Goal: Task Accomplishment & Management: Manage account settings

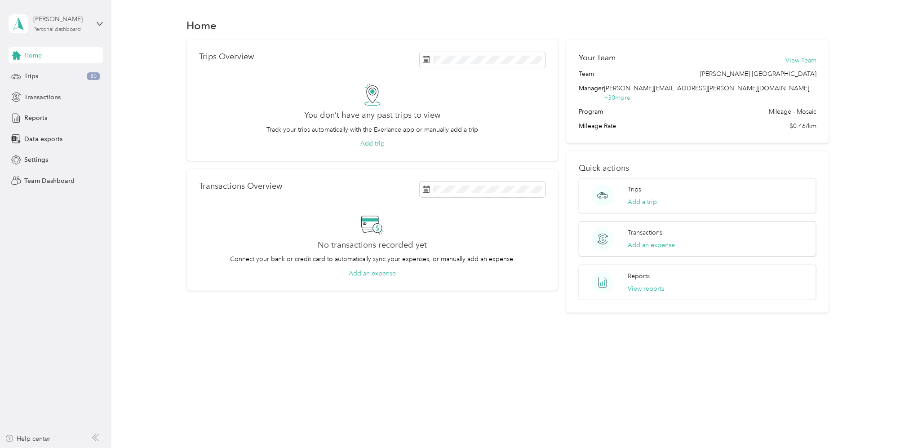
click at [52, 29] on div "Personal dashboard" at bounding box center [57, 29] width 48 height 5
click at [44, 73] on div "Team dashboard" at bounding box center [41, 73] width 48 height 9
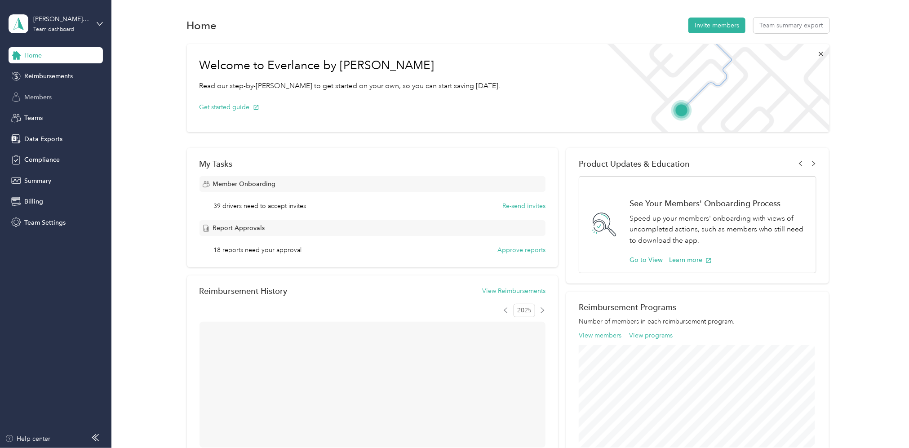
click at [42, 100] on span "Members" at bounding box center [37, 97] width 27 height 9
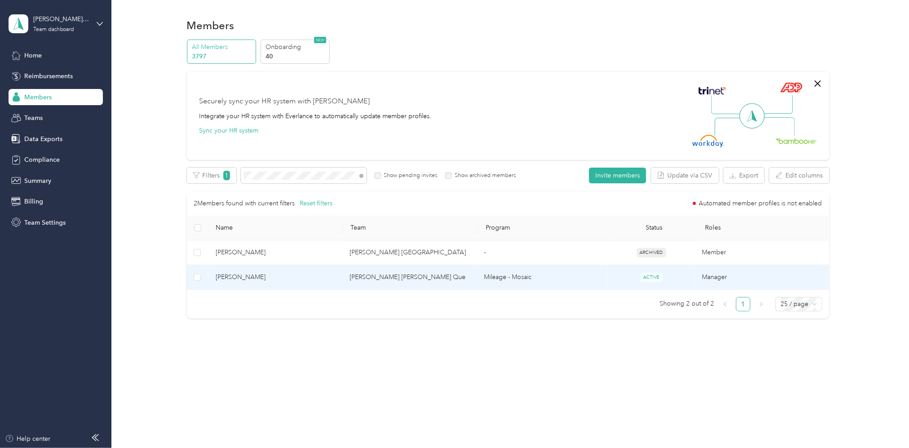
click at [382, 279] on td "[PERSON_NAME] [PERSON_NAME] Que" at bounding box center [410, 277] width 134 height 25
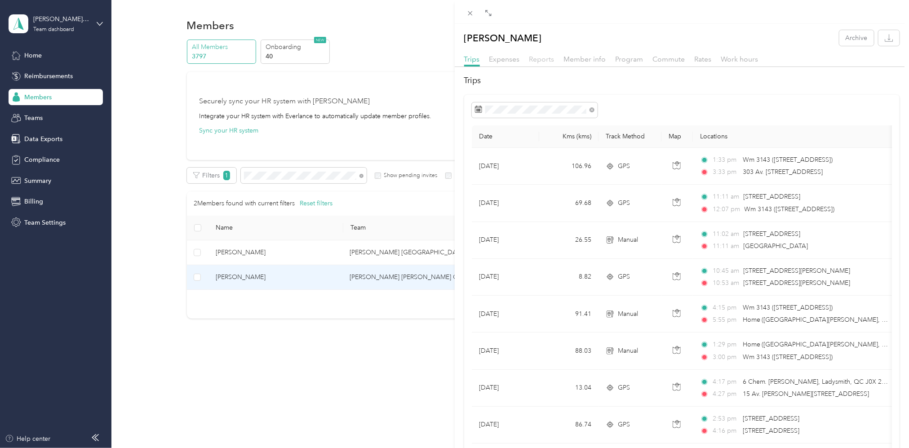
click at [544, 60] on span "Reports" at bounding box center [541, 59] width 25 height 9
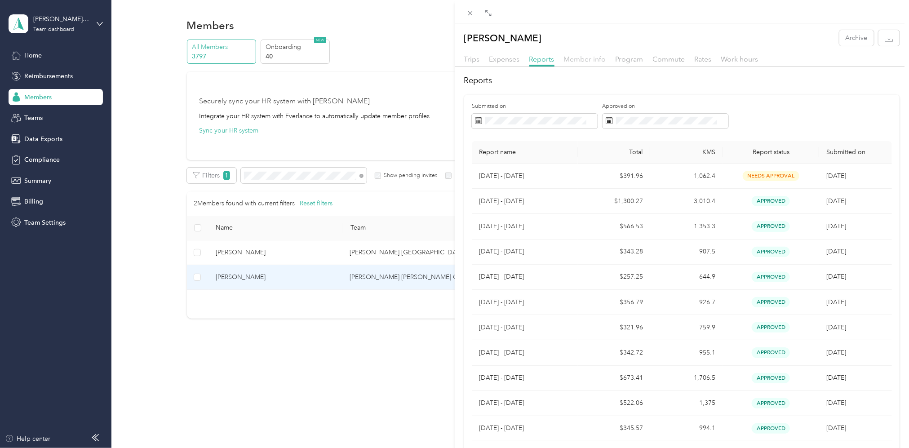
click at [595, 60] on span "Member info" at bounding box center [585, 59] width 42 height 9
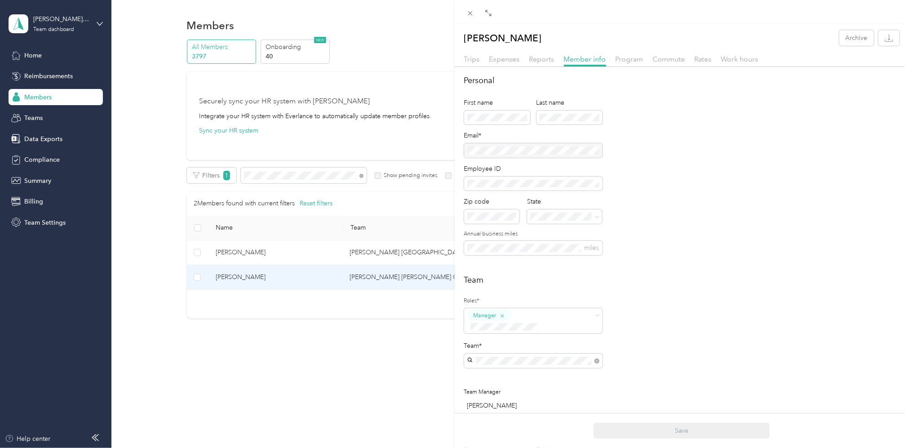
drag, startPoint x: 310, startPoint y: 177, endPoint x: 189, endPoint y: 167, distance: 121.3
click at [189, 167] on div "[PERSON_NAME] Archive Trips Expenses Reports Member info Program Commute Rates …" at bounding box center [454, 224] width 909 height 448
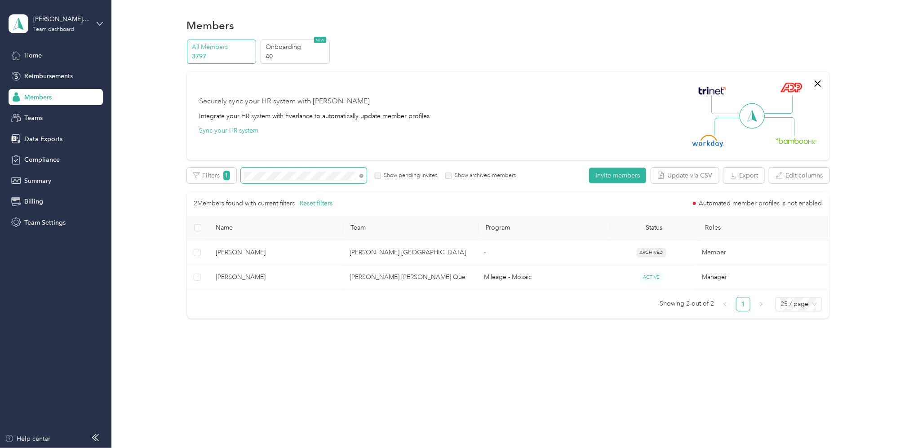
click at [186, 174] on div "All Members 3797 Onboarding 40 NEW Securely sync your HR system with Everlance …" at bounding box center [508, 183] width 771 height 287
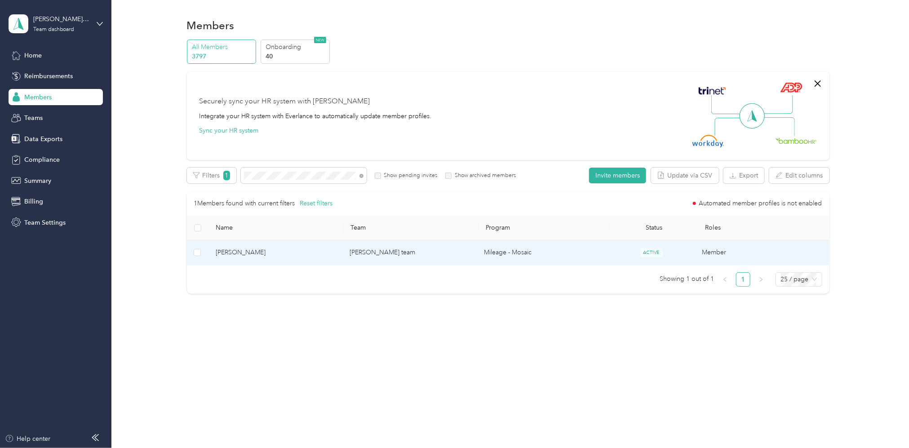
click at [378, 250] on td "[PERSON_NAME] team" at bounding box center [410, 252] width 134 height 25
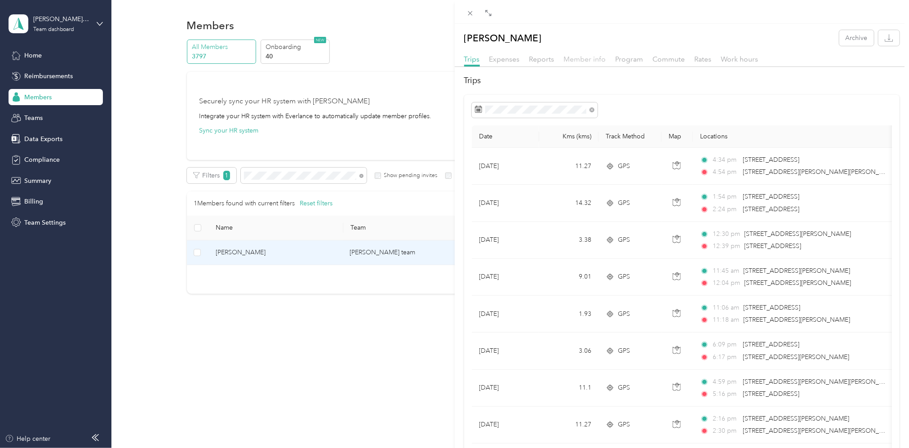
click at [591, 56] on span "Member info" at bounding box center [585, 59] width 42 height 9
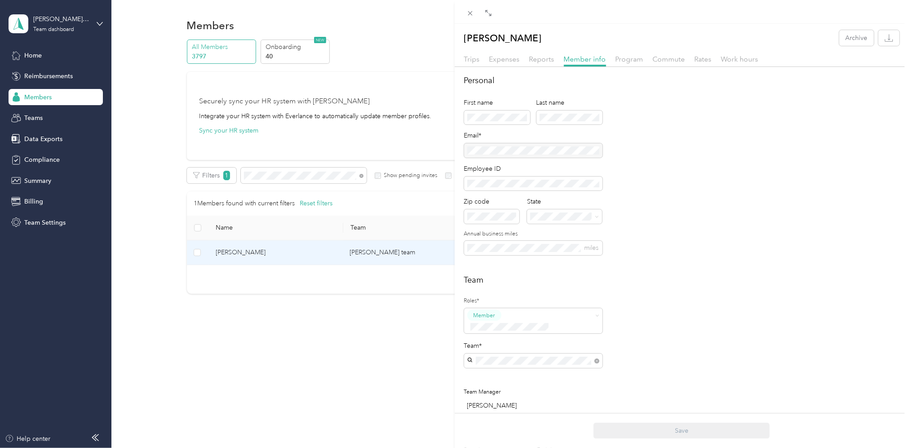
click at [542, 63] on div "Reports" at bounding box center [541, 59] width 25 height 11
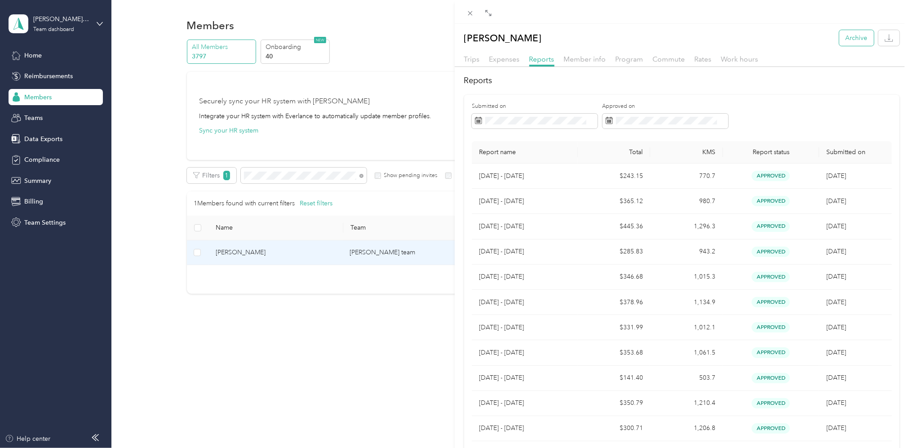
click at [850, 38] on button "Archive" at bounding box center [857, 38] width 35 height 16
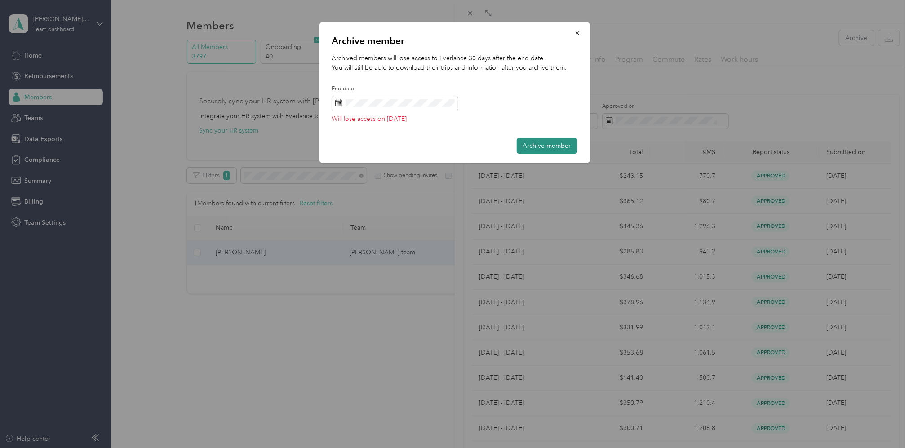
click at [534, 145] on button "Archive member" at bounding box center [547, 146] width 61 height 16
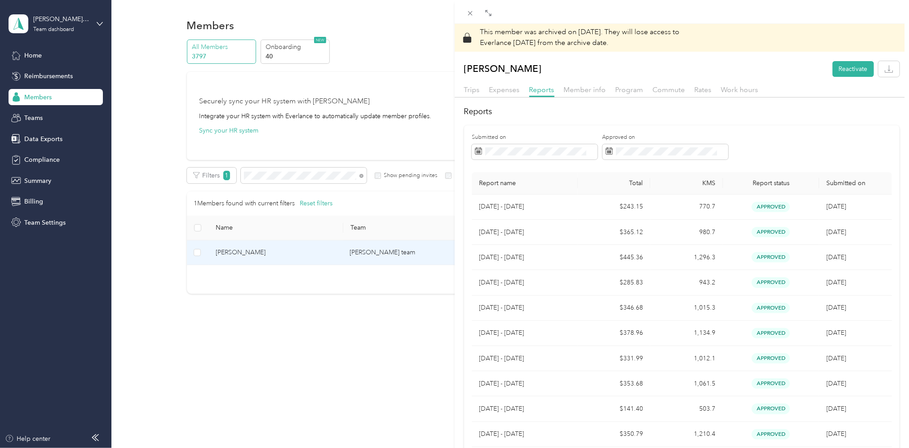
click at [337, 185] on div "This member was archived on [DATE] . They will lose access to Everlance [DATE] …" at bounding box center [454, 224] width 909 height 448
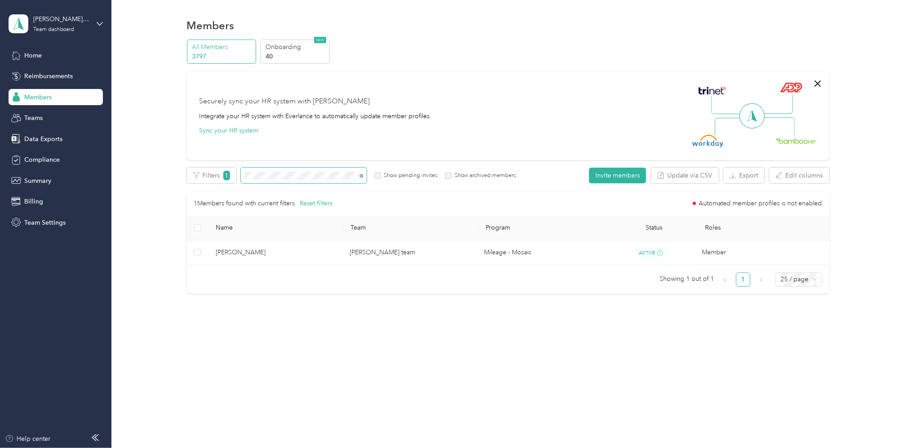
click at [183, 176] on div "All Members 3797 Onboarding 40 NEW Securely sync your HR system with Everlance …" at bounding box center [508, 171] width 771 height 263
click at [307, 55] on p "40" at bounding box center [296, 56] width 61 height 9
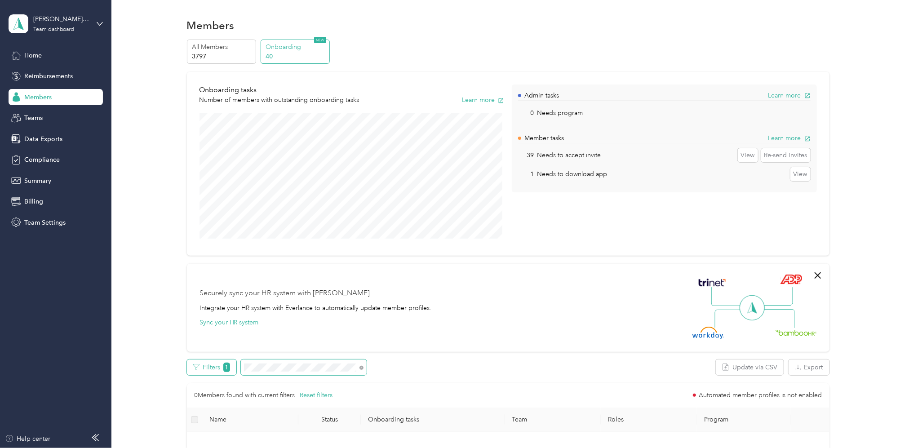
click at [207, 366] on div "Filters 1" at bounding box center [277, 368] width 180 height 16
drag, startPoint x: 233, startPoint y: 55, endPoint x: 237, endPoint y: 53, distance: 5.0
click at [233, 54] on p "3797" at bounding box center [222, 56] width 61 height 9
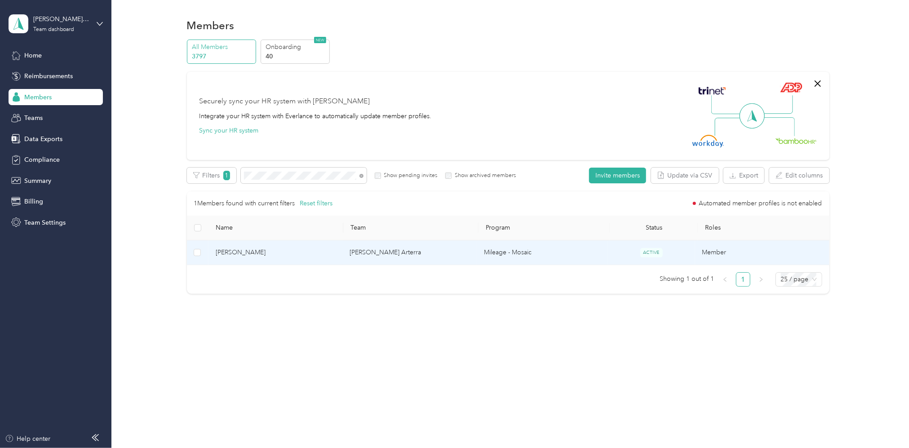
click at [387, 252] on td "[PERSON_NAME] Arterra" at bounding box center [410, 252] width 134 height 25
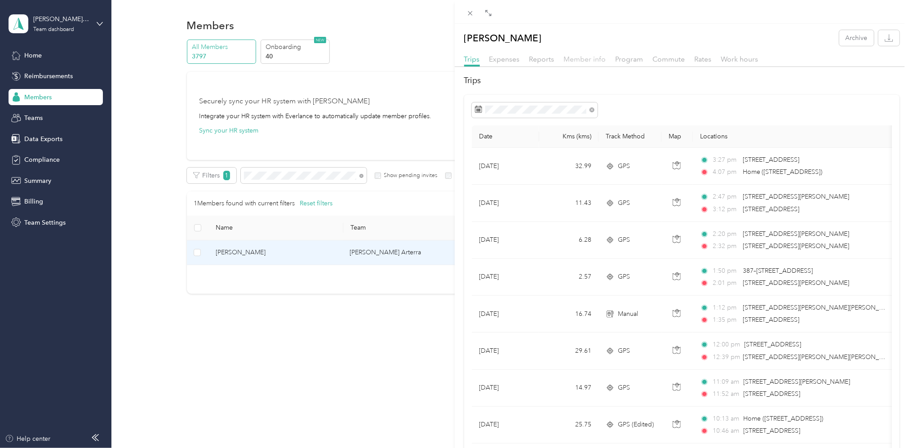
click at [578, 57] on span "Member info" at bounding box center [585, 59] width 42 height 9
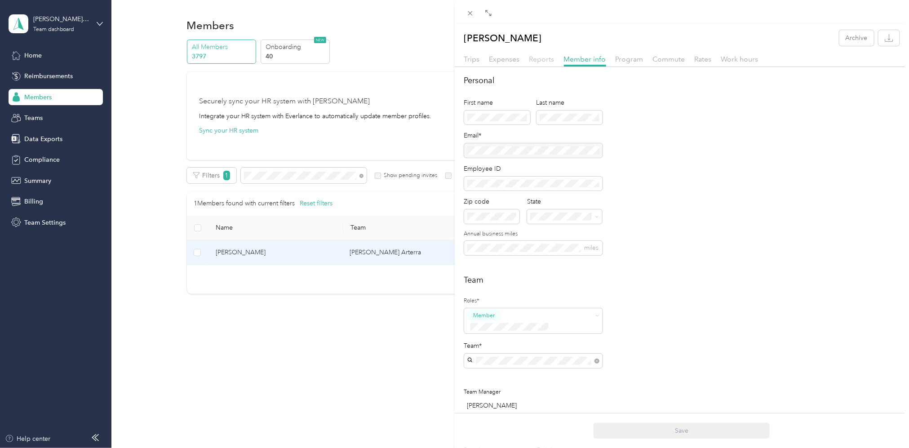
click at [534, 61] on span "Reports" at bounding box center [541, 59] width 25 height 9
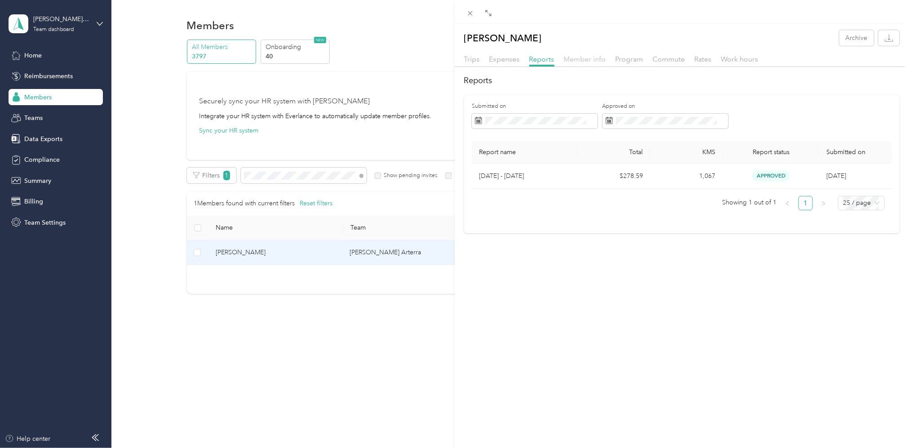
click at [585, 56] on span "Member info" at bounding box center [585, 59] width 42 height 9
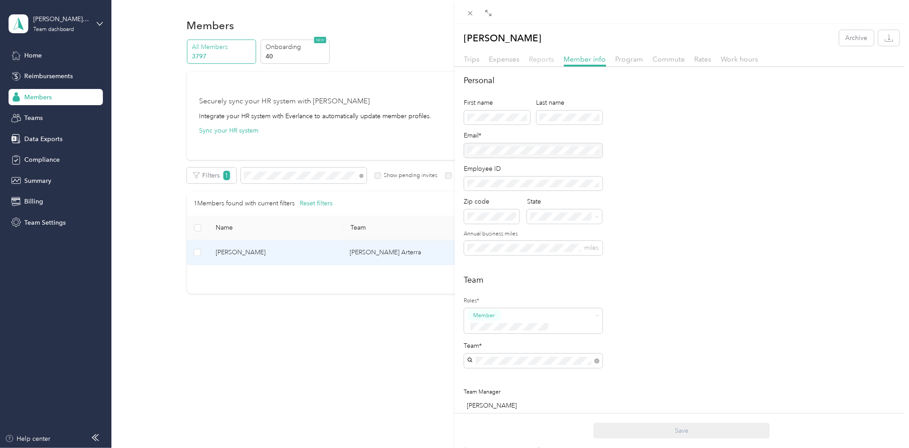
click at [537, 57] on span "Reports" at bounding box center [541, 59] width 25 height 9
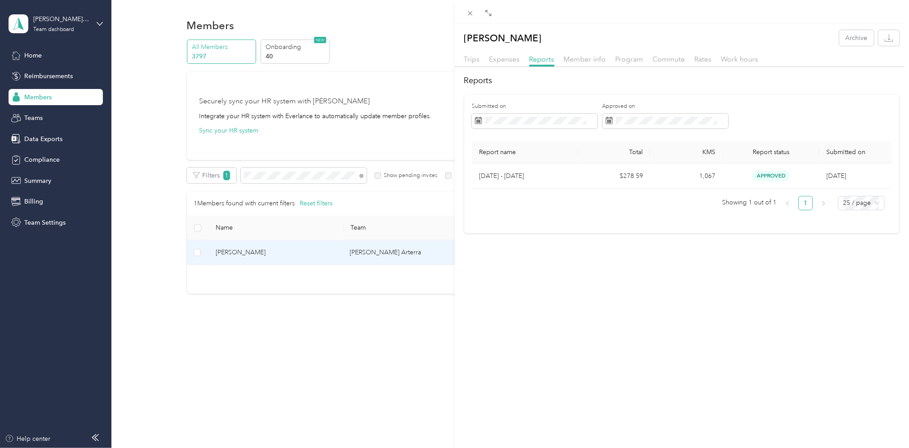
click at [299, 177] on div "[PERSON_NAME] Archive Trips Expenses Reports Member info Program Commute Rates …" at bounding box center [454, 224] width 909 height 448
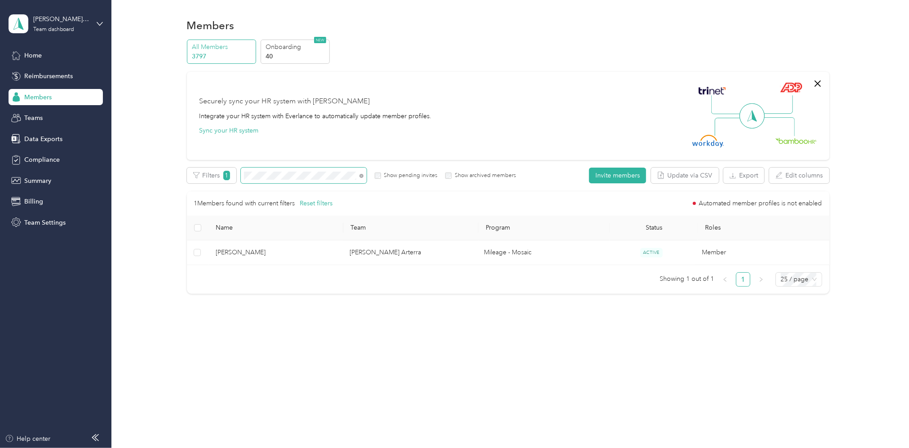
click at [180, 174] on div "All Members 3797 Onboarding 40 NEW Securely sync your HR system with Everlance …" at bounding box center [508, 171] width 771 height 263
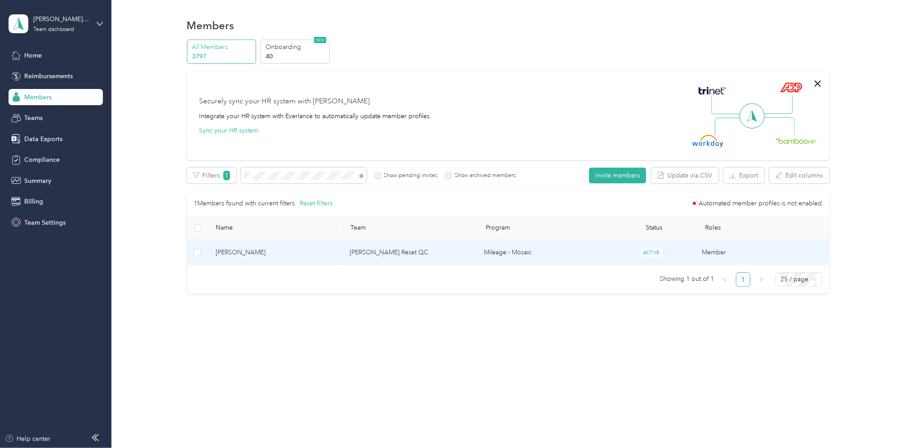
click at [379, 251] on td "[PERSON_NAME] Reset QC" at bounding box center [410, 252] width 134 height 25
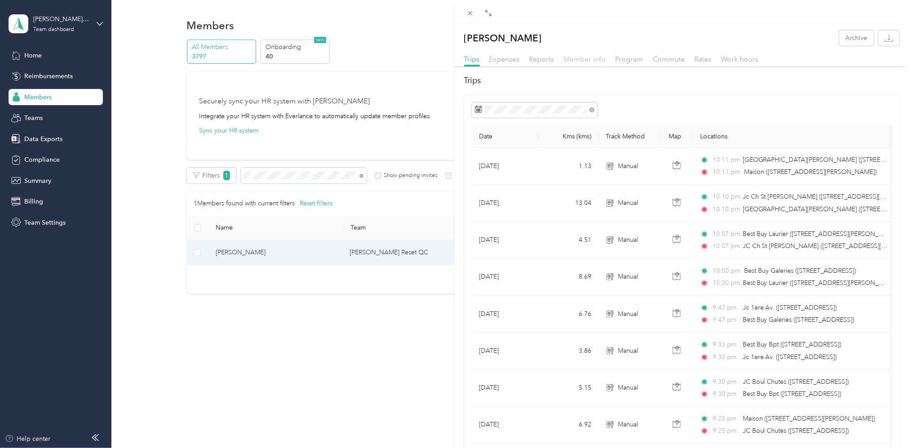
click at [592, 62] on span "Member info" at bounding box center [585, 59] width 42 height 9
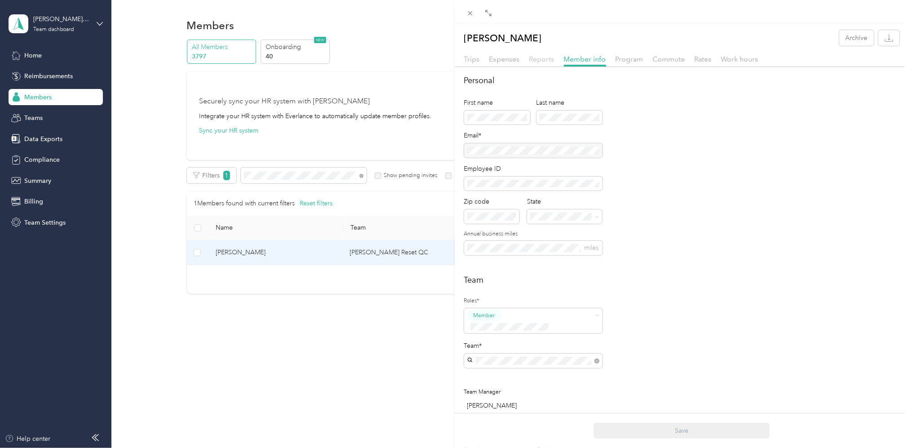
click at [535, 57] on span "Reports" at bounding box center [541, 59] width 25 height 9
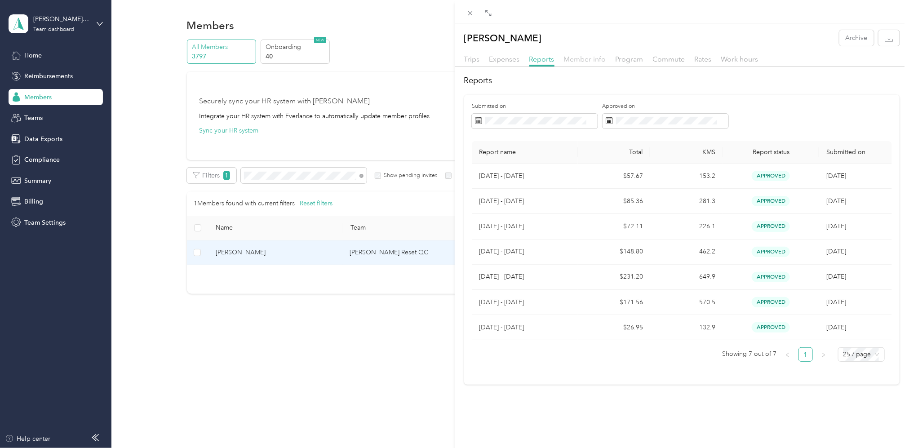
click at [576, 62] on span "Member info" at bounding box center [585, 59] width 42 height 9
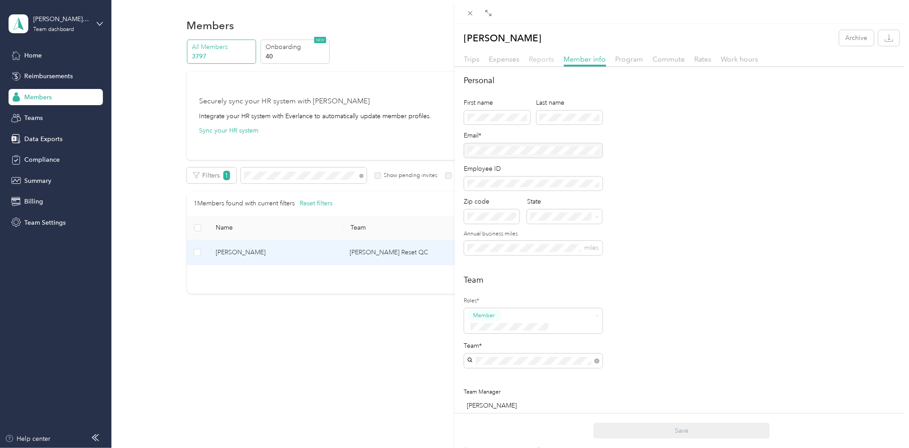
click at [534, 59] on span "Reports" at bounding box center [541, 59] width 25 height 9
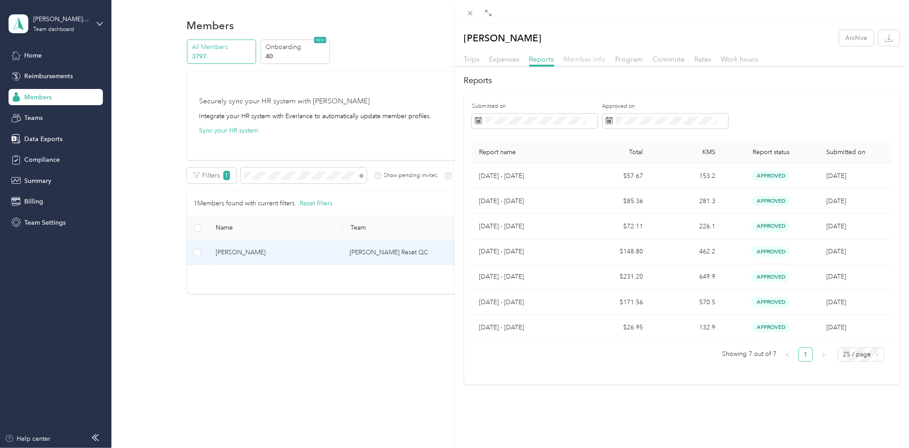
click at [580, 60] on span "Member info" at bounding box center [585, 59] width 42 height 9
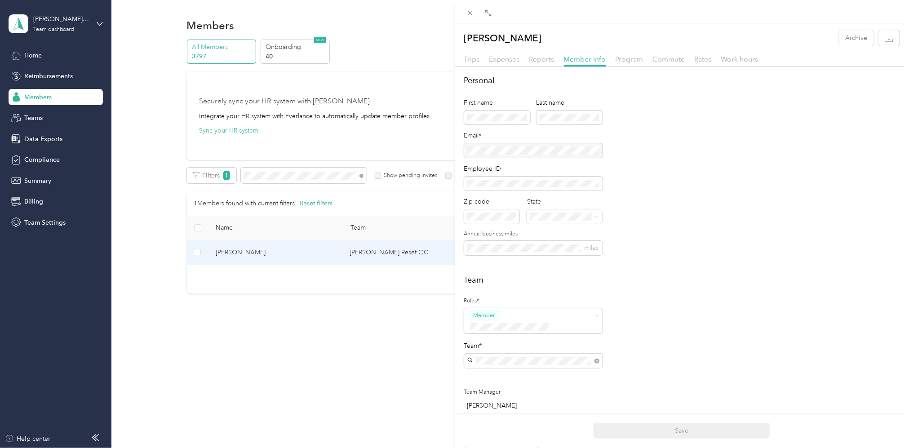
click at [284, 175] on div "[PERSON_NAME] Archive Trips Expenses Reports Member info Program Commute Rates …" at bounding box center [454, 224] width 909 height 448
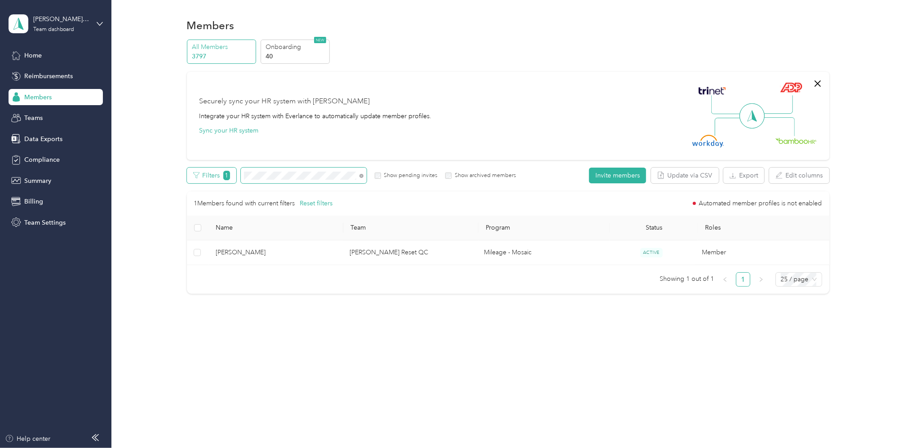
click at [207, 176] on div "Filters 1 Show pending invites Show archived members" at bounding box center [351, 176] width 329 height 16
click at [282, 48] on p "Onboarding" at bounding box center [296, 46] width 61 height 9
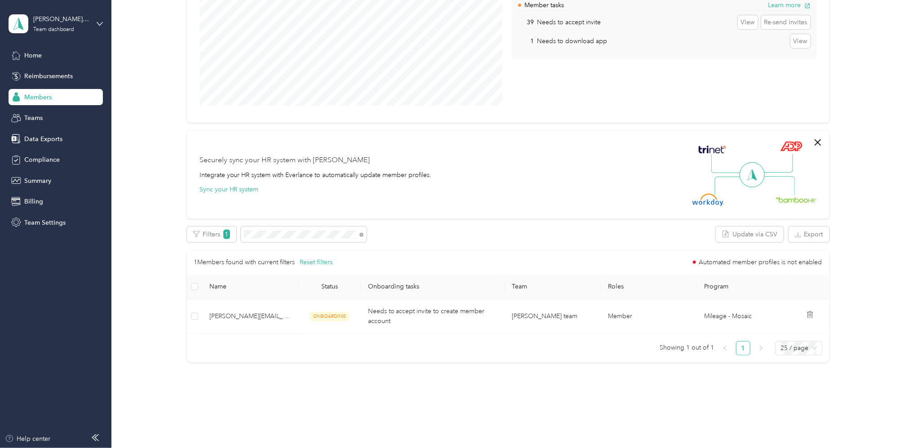
scroll to position [148, 0]
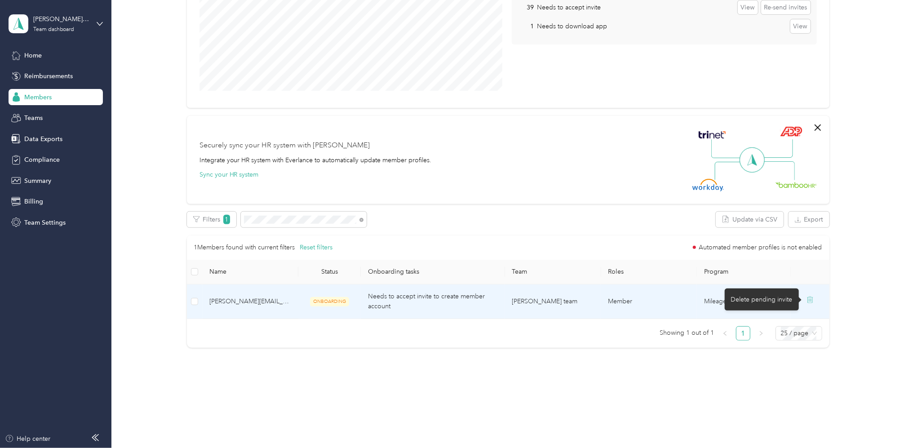
click at [807, 299] on icon at bounding box center [810, 299] width 7 height 7
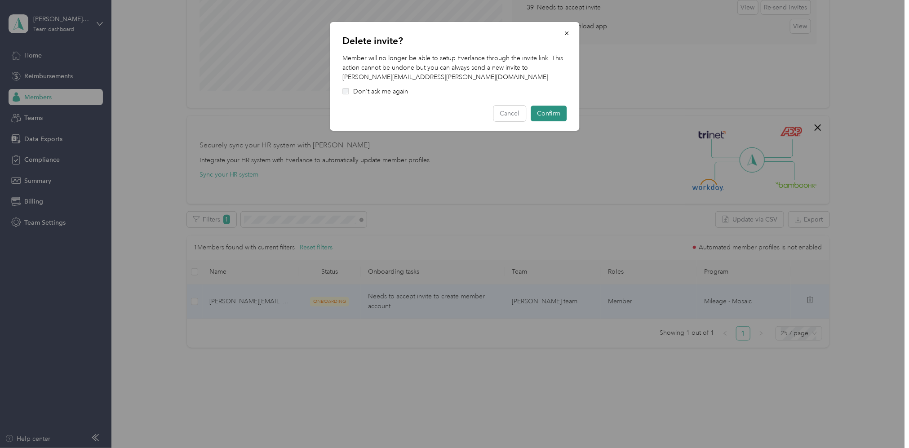
click at [556, 112] on button "Confirm" at bounding box center [549, 114] width 36 height 16
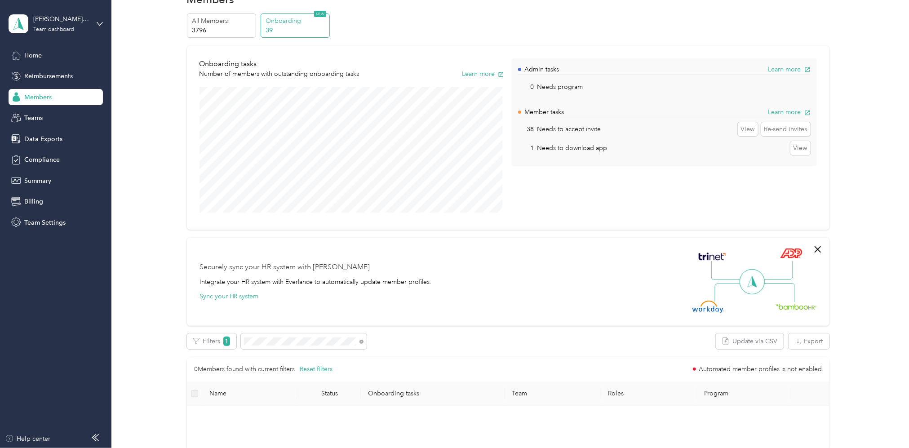
scroll to position [0, 0]
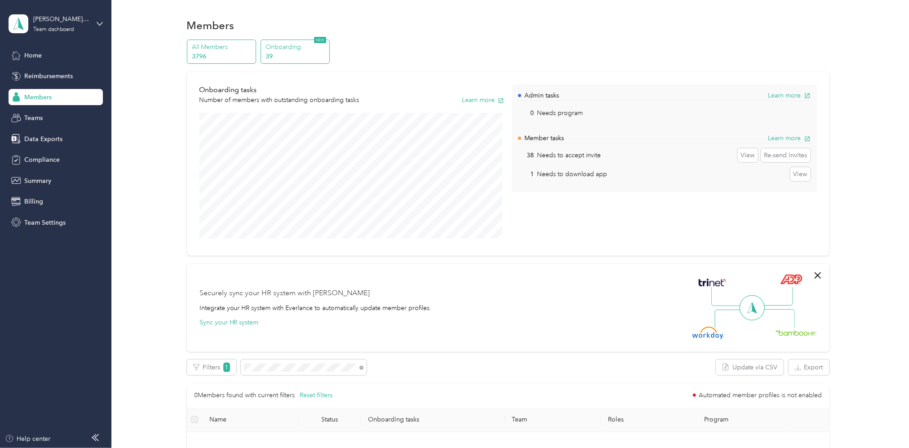
drag, startPoint x: 214, startPoint y: 55, endPoint x: 210, endPoint y: 52, distance: 5.2
click at [211, 53] on p "3796" at bounding box center [222, 56] width 61 height 9
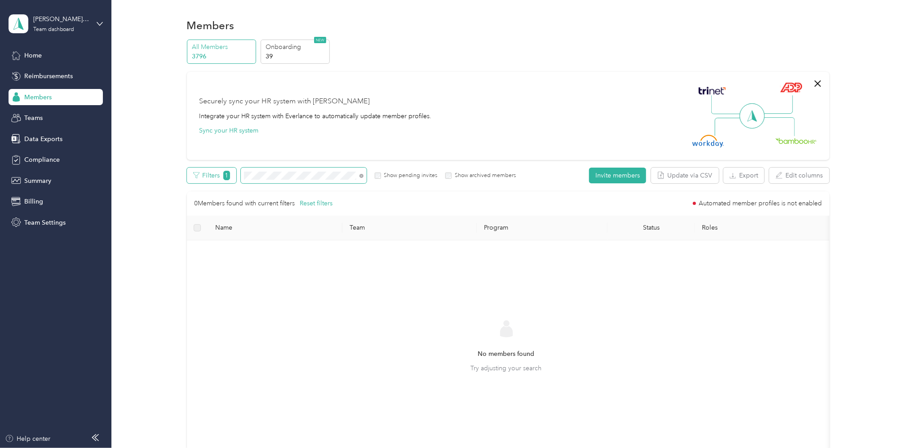
click at [221, 172] on div "Filters 1 Show pending invites Show archived members" at bounding box center [351, 176] width 329 height 16
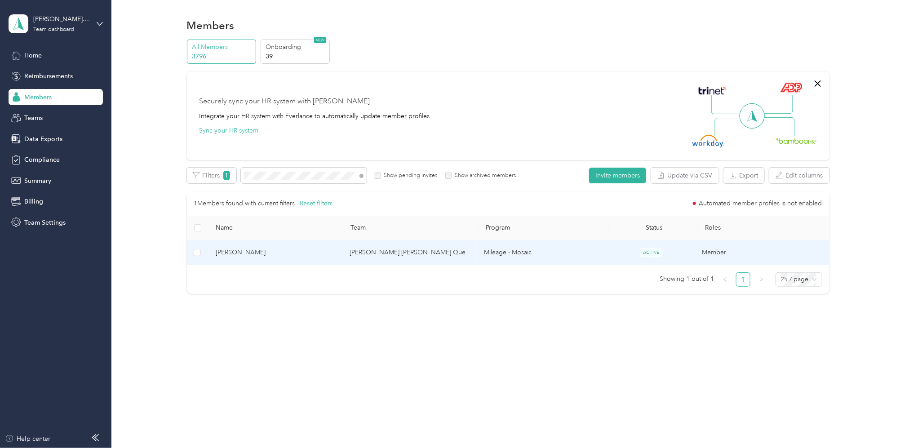
click at [407, 252] on td "[PERSON_NAME] [PERSON_NAME] Que" at bounding box center [410, 252] width 134 height 25
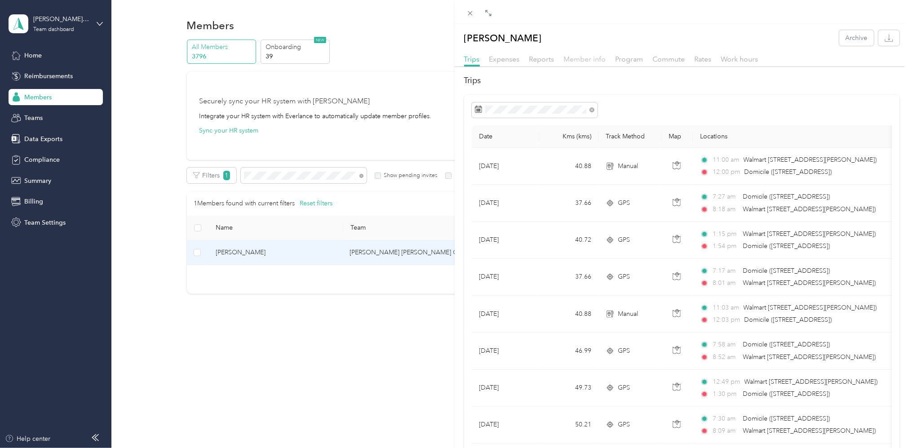
click at [584, 59] on span "Member info" at bounding box center [585, 59] width 42 height 9
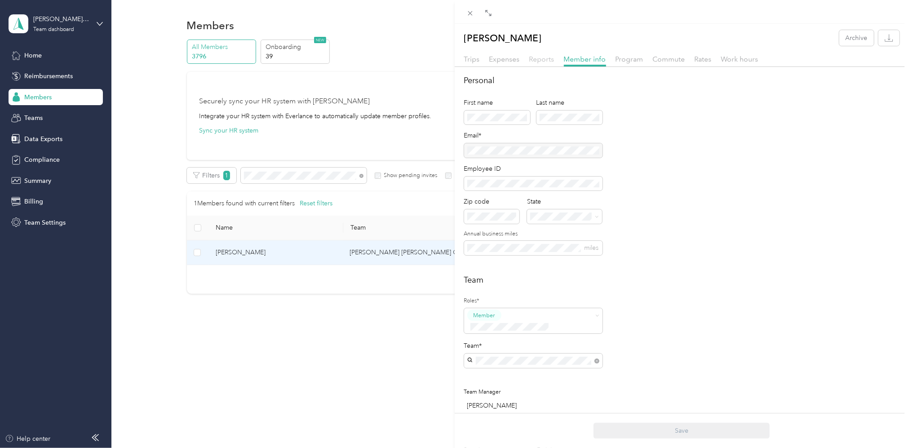
click at [538, 56] on span "Reports" at bounding box center [541, 59] width 25 height 9
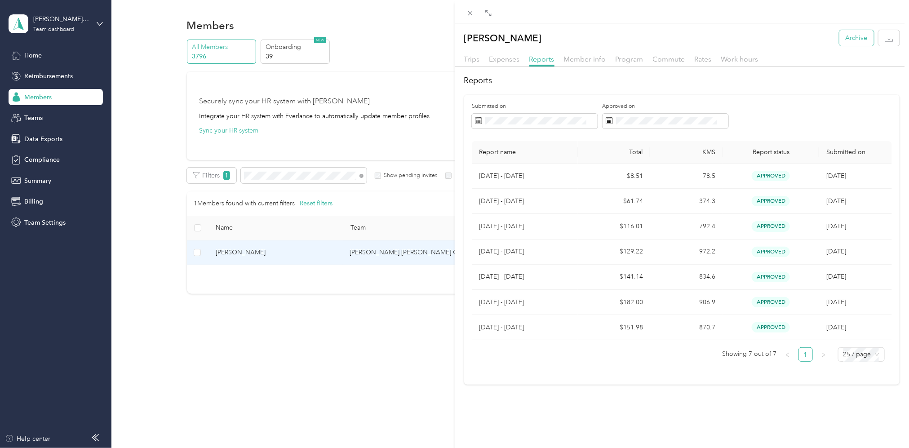
click at [850, 36] on button "Archive" at bounding box center [857, 38] width 35 height 16
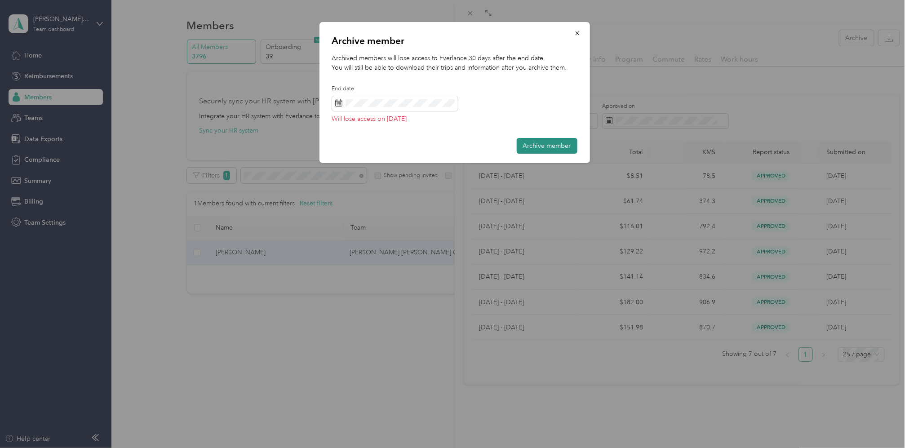
click at [557, 142] on button "Archive member" at bounding box center [547, 146] width 61 height 16
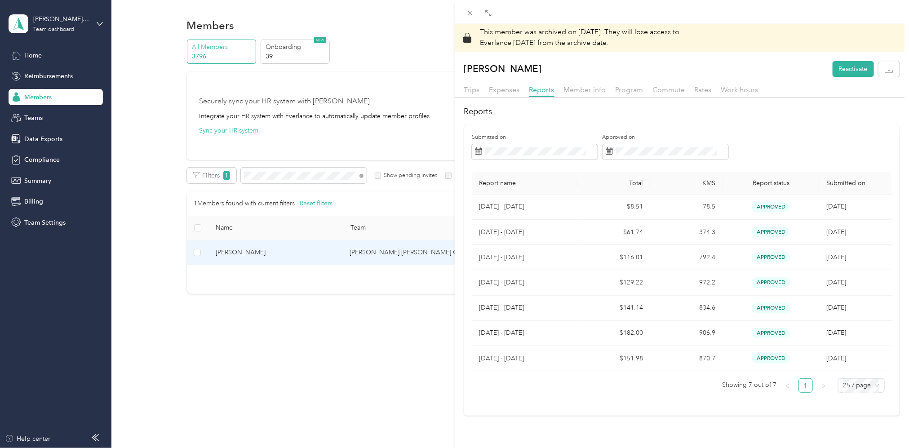
click at [282, 182] on div "This member was archived on [DATE] . They will lose access to Everlance [DATE] …" at bounding box center [454, 224] width 909 height 448
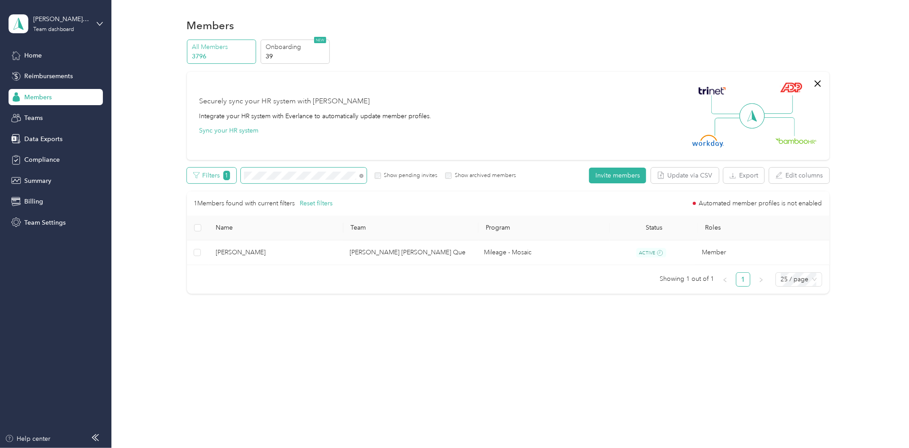
click at [220, 176] on div "Filters 1 Show pending invites Show archived members" at bounding box center [351, 176] width 329 height 16
click at [192, 178] on div "Filters 1 Show pending invites Show archived members" at bounding box center [351, 176] width 329 height 16
click at [289, 44] on p "Onboarding" at bounding box center [296, 46] width 61 height 9
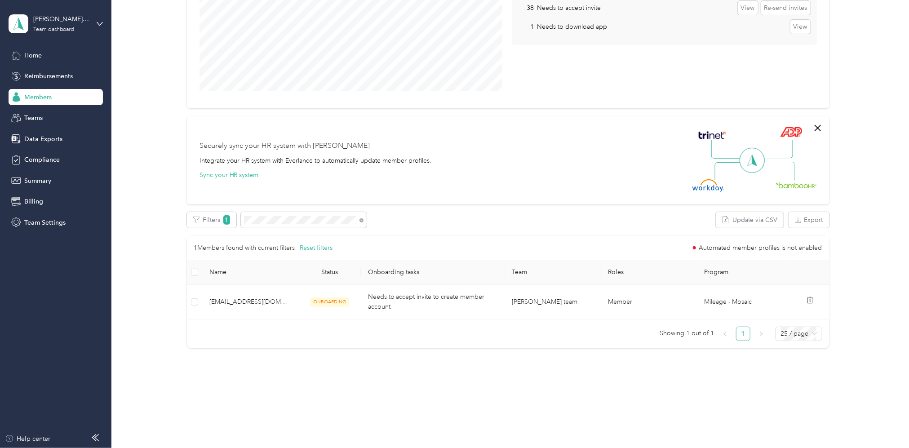
scroll to position [148, 0]
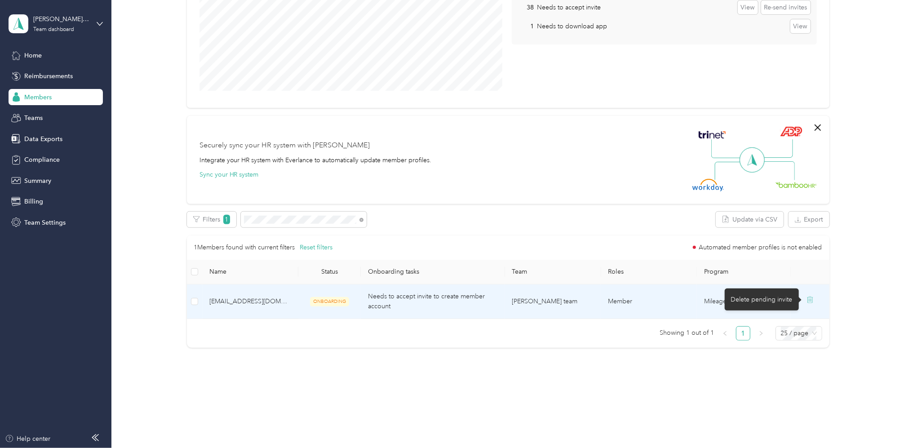
click at [807, 299] on icon at bounding box center [810, 299] width 7 height 7
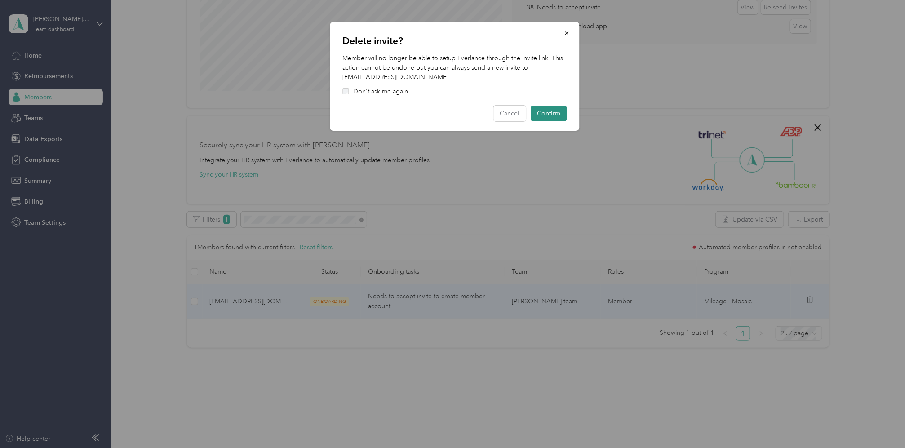
click at [552, 112] on button "Confirm" at bounding box center [549, 114] width 36 height 16
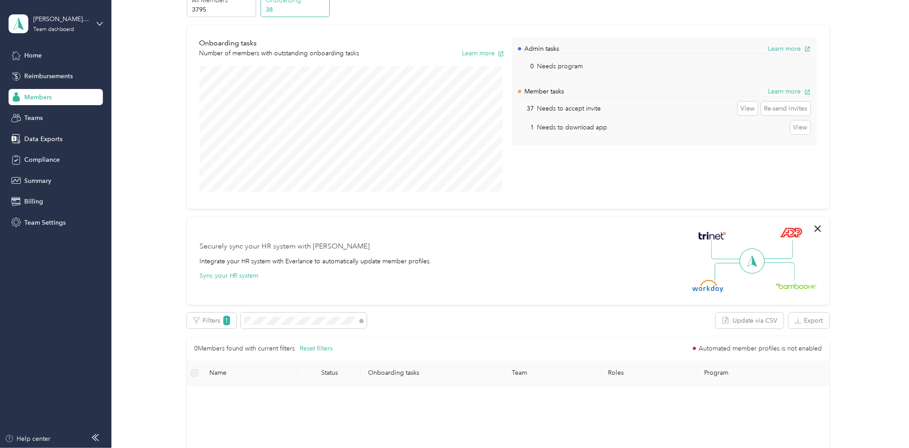
scroll to position [0, 0]
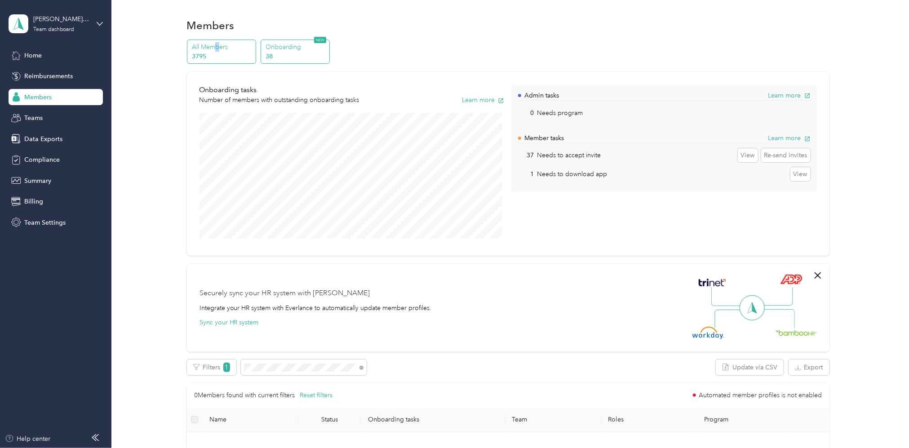
click at [217, 49] on p "All Members" at bounding box center [222, 46] width 61 height 9
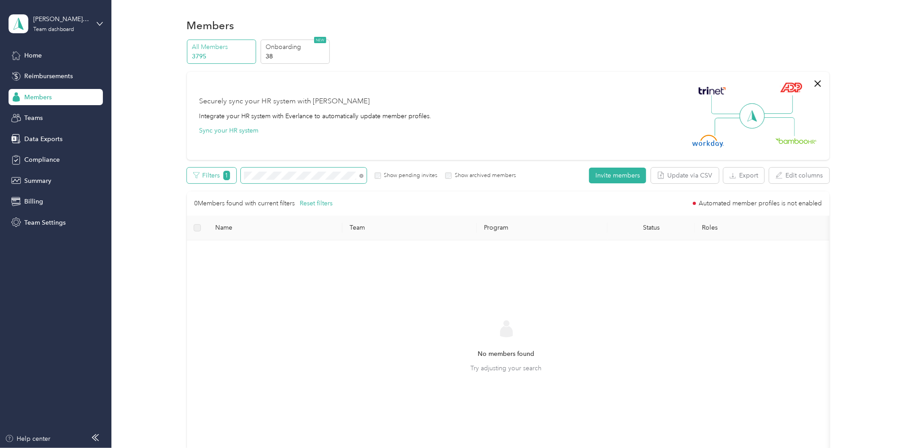
click at [202, 170] on div "Filters 1 Show pending invites Show archived members" at bounding box center [351, 176] width 329 height 16
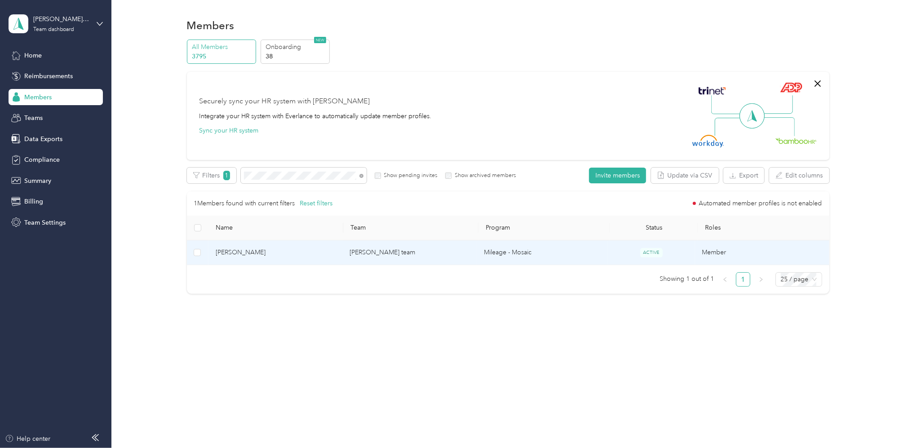
click at [390, 252] on td "[PERSON_NAME] team" at bounding box center [410, 252] width 134 height 25
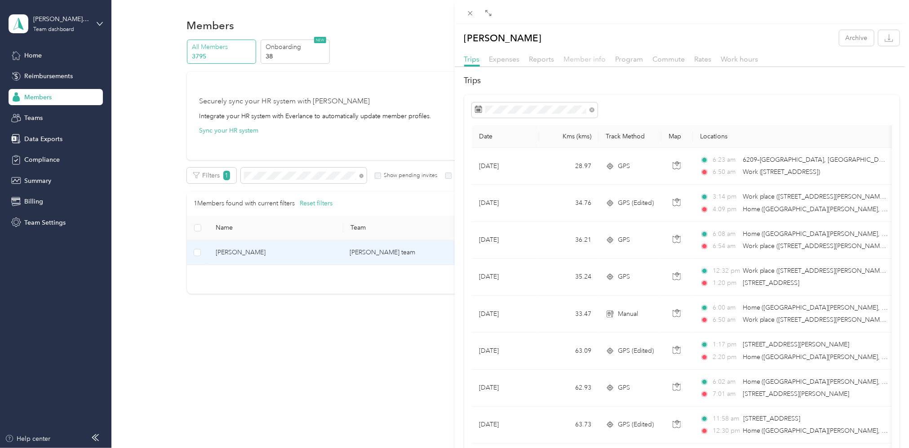
click at [592, 59] on span "Member info" at bounding box center [585, 59] width 42 height 9
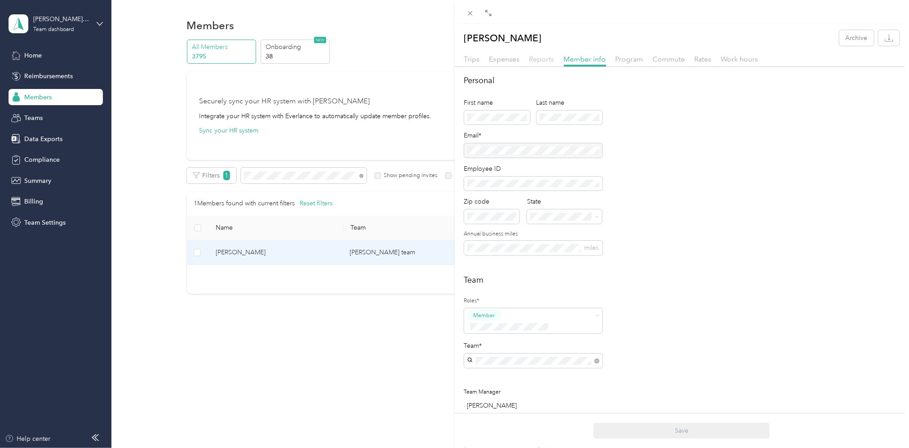
click at [544, 59] on span "Reports" at bounding box center [541, 59] width 25 height 9
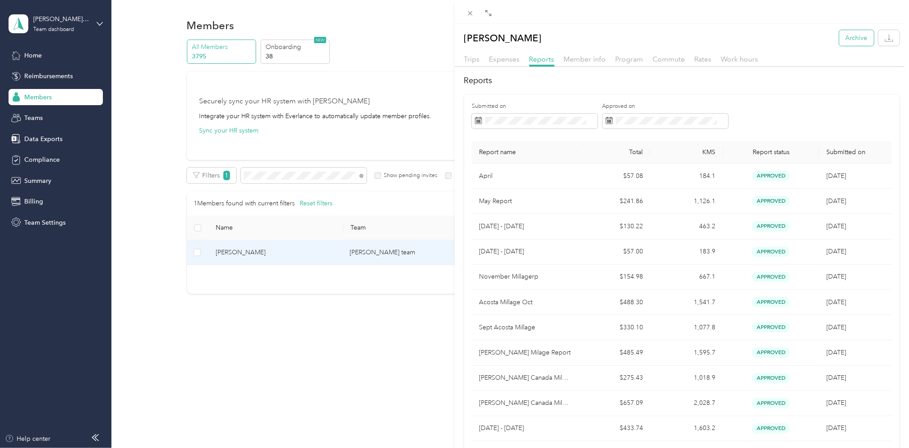
click at [849, 34] on button "Archive" at bounding box center [857, 38] width 35 height 16
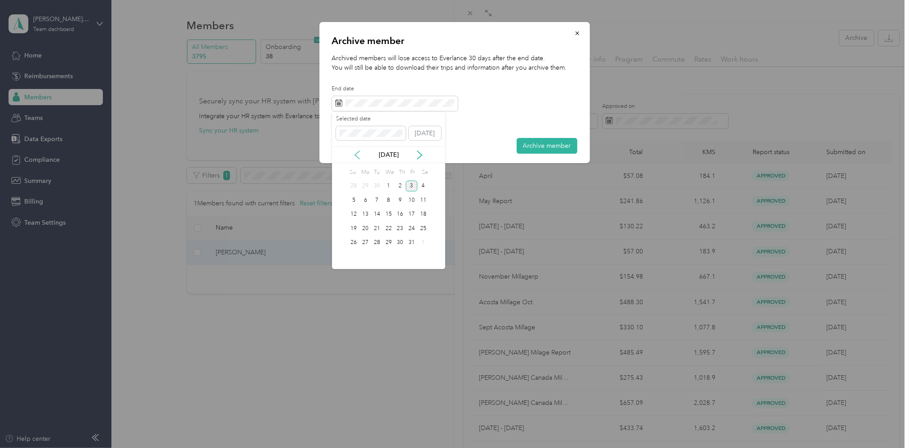
click at [353, 157] on icon at bounding box center [357, 155] width 9 height 9
click at [358, 156] on icon at bounding box center [357, 155] width 9 height 9
click at [410, 183] on div "1" at bounding box center [412, 186] width 12 height 11
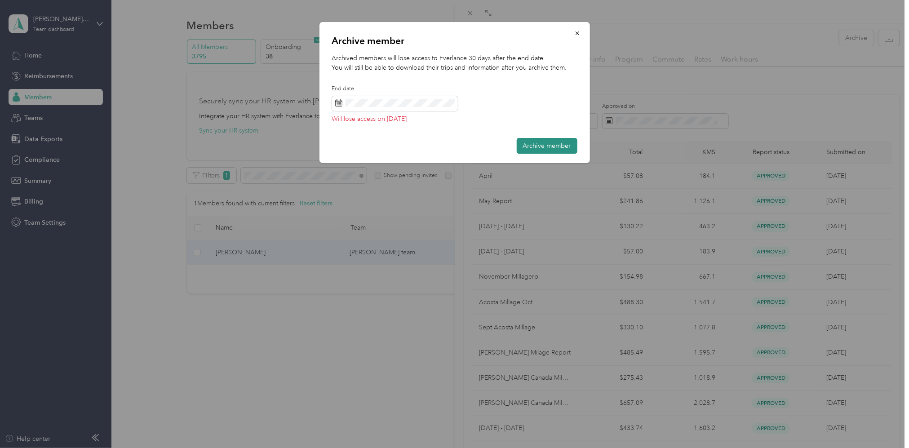
click at [534, 140] on button "Archive member" at bounding box center [547, 146] width 61 height 16
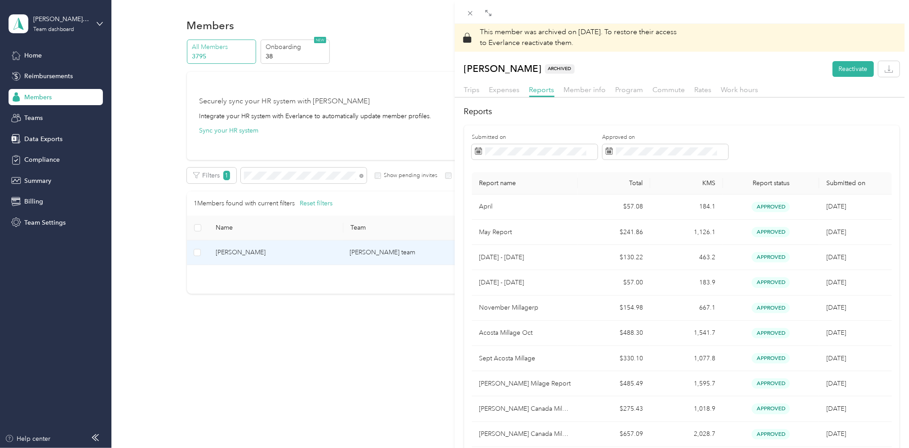
drag, startPoint x: 323, startPoint y: 182, endPoint x: 315, endPoint y: 179, distance: 8.3
click at [323, 182] on div "This member was archived on [DATE] . To restore their access to Everlance react…" at bounding box center [454, 224] width 909 height 448
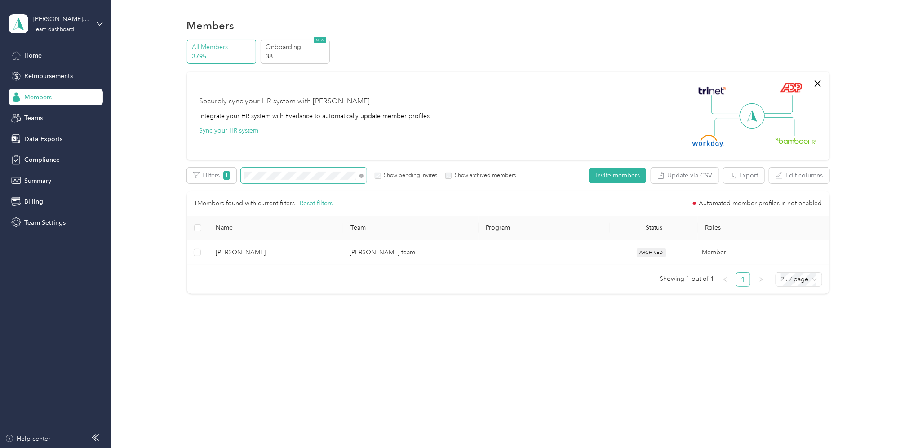
click at [185, 175] on div "All Members 3795 Onboarding 38 NEW Securely sync your HR system with Everlance …" at bounding box center [508, 171] width 771 height 263
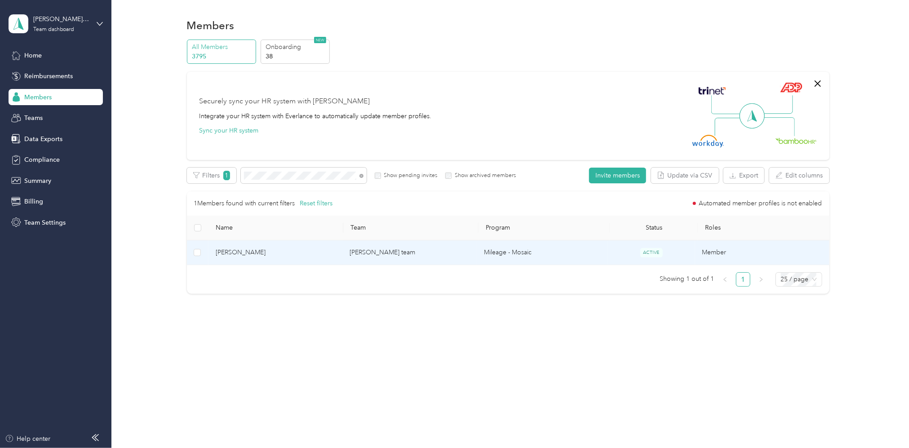
click at [396, 250] on td "[PERSON_NAME] team" at bounding box center [410, 252] width 134 height 25
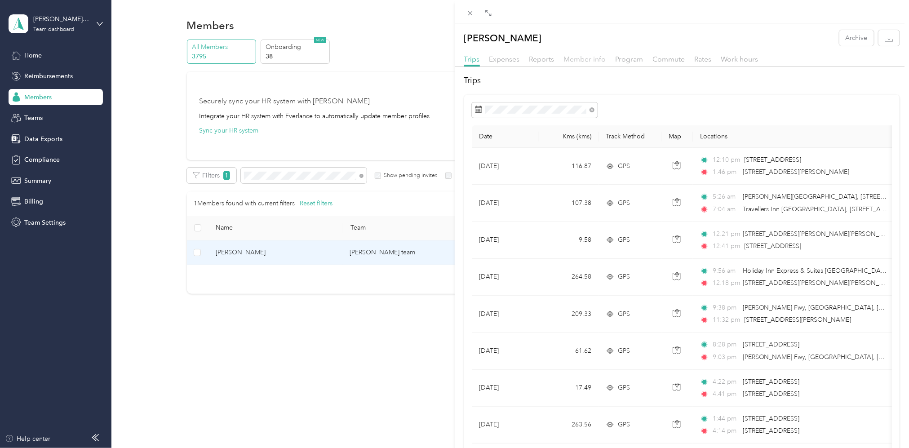
click at [587, 60] on span "Member info" at bounding box center [585, 59] width 42 height 9
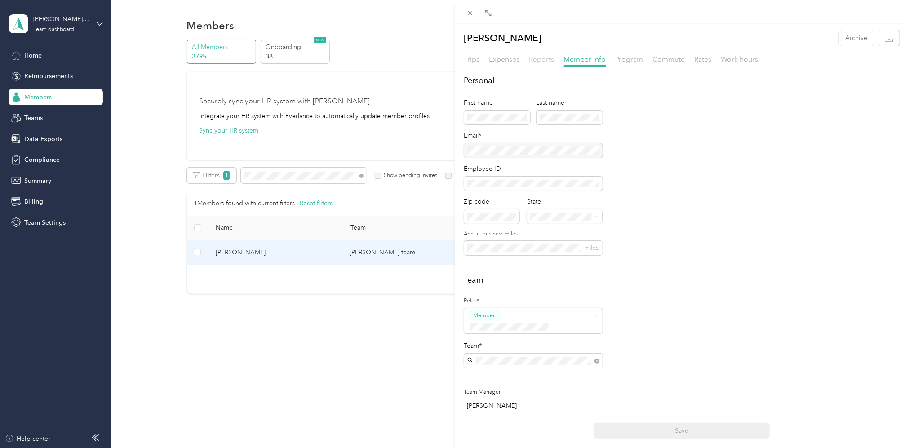
click at [530, 60] on span "Reports" at bounding box center [541, 59] width 25 height 9
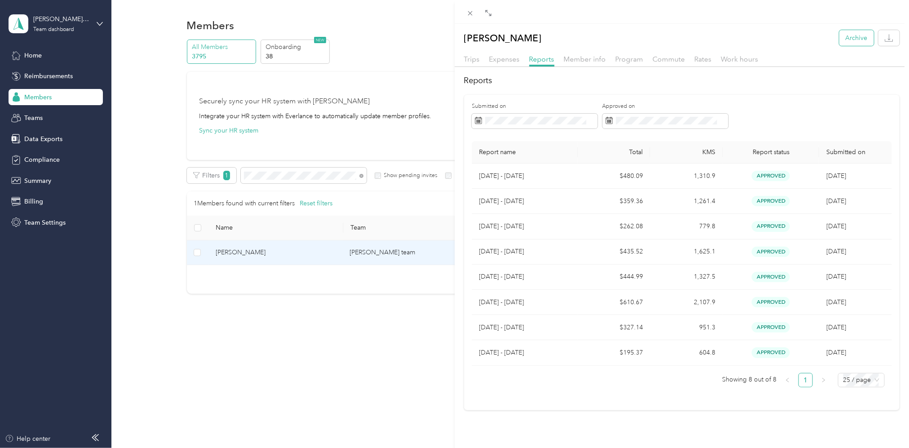
click at [841, 41] on button "Archive" at bounding box center [857, 38] width 35 height 16
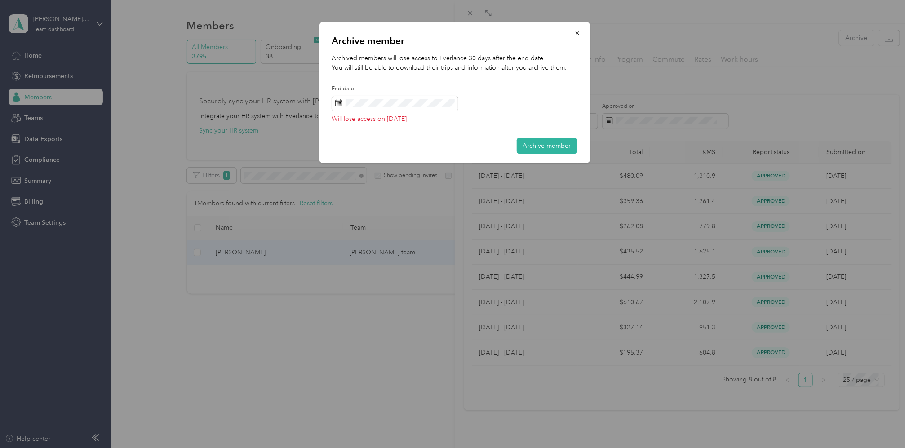
click at [544, 141] on button "Archive member" at bounding box center [547, 146] width 61 height 16
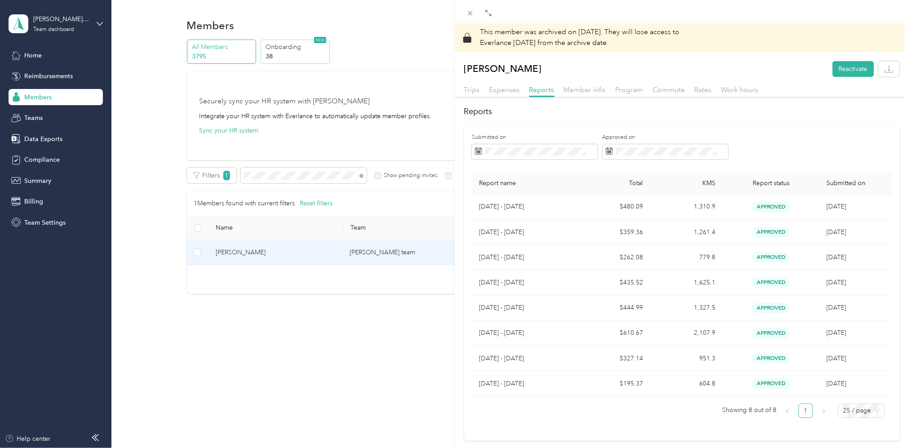
drag, startPoint x: 283, startPoint y: 157, endPoint x: 277, endPoint y: 168, distance: 12.7
click at [281, 160] on div "This member was archived on [DATE] . They will lose access to Everlance [DATE] …" at bounding box center [454, 224] width 909 height 448
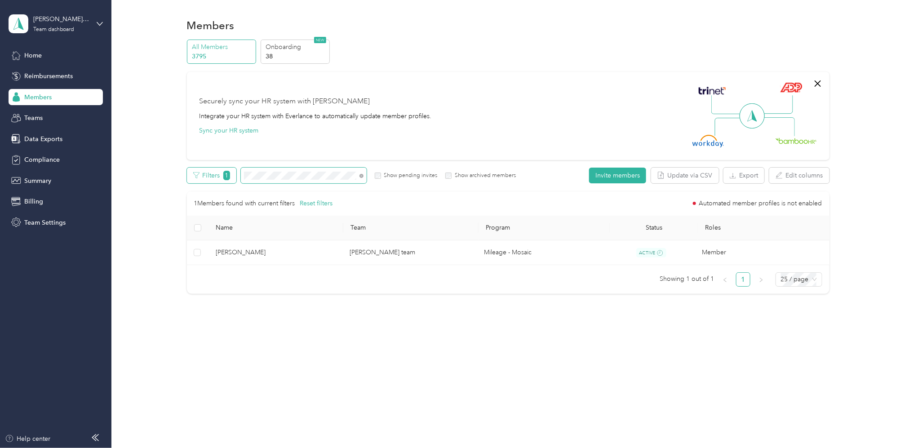
click at [212, 178] on div "Filters 1 Show pending invites Show archived members" at bounding box center [351, 176] width 329 height 16
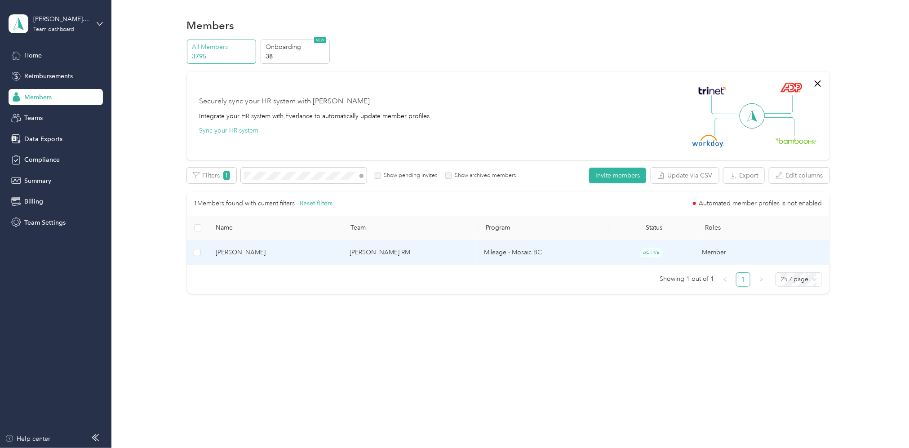
click at [386, 251] on td "[PERSON_NAME] RM" at bounding box center [410, 252] width 134 height 25
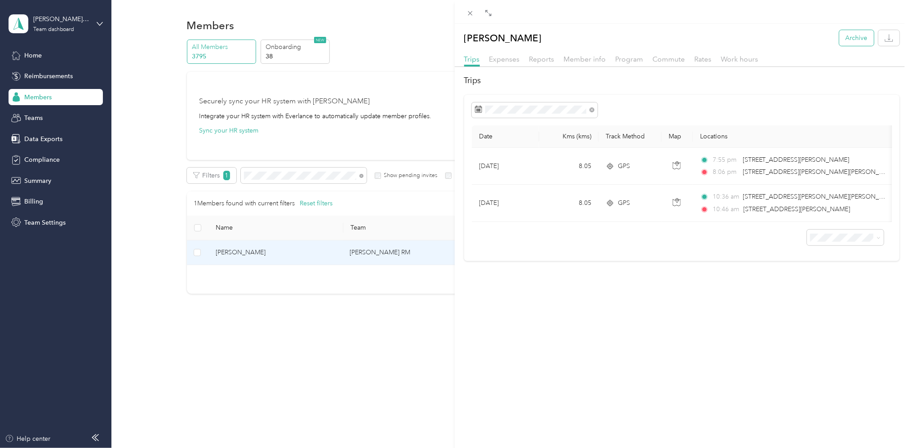
click at [859, 36] on button "Archive" at bounding box center [857, 38] width 35 height 16
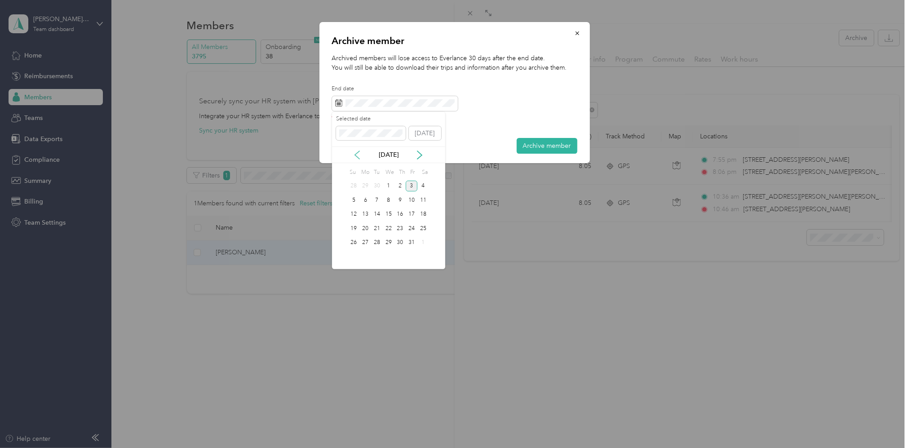
click at [355, 151] on icon at bounding box center [357, 155] width 9 height 9
click at [414, 187] on div "1" at bounding box center [412, 186] width 12 height 11
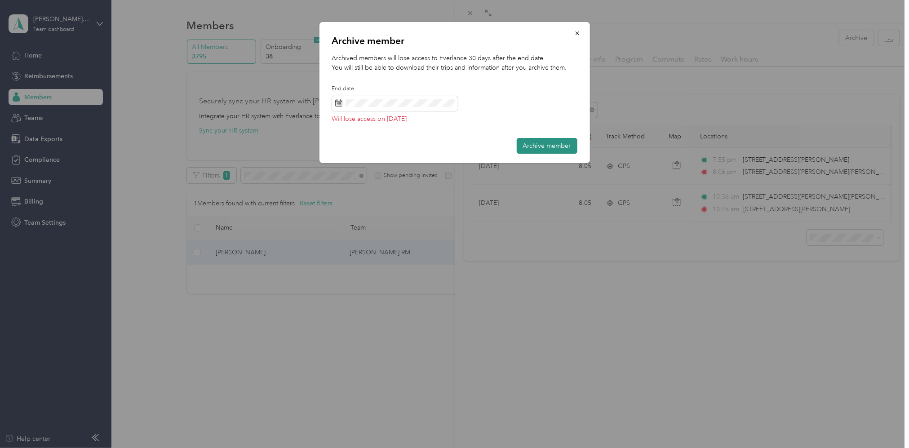
click at [536, 149] on button "Archive member" at bounding box center [547, 146] width 61 height 16
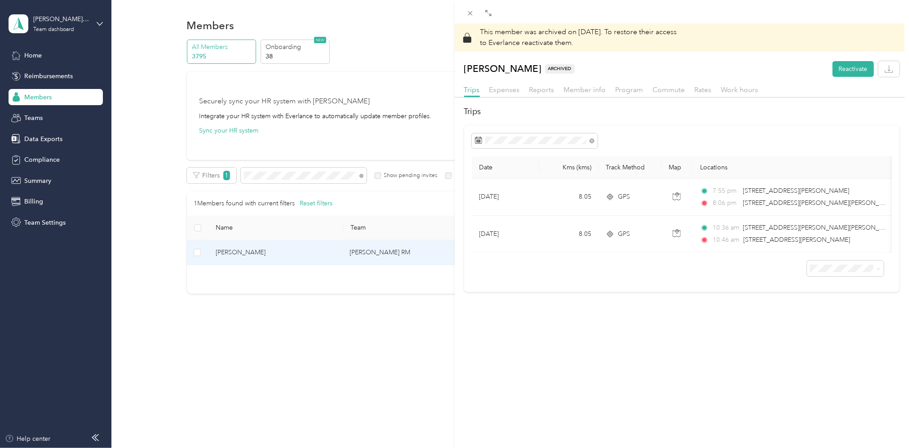
drag, startPoint x: 260, startPoint y: 184, endPoint x: 300, endPoint y: 182, distance: 40.0
click at [260, 184] on div "This member was archived on [DATE] . To restore their access to Everlance react…" at bounding box center [454, 224] width 909 height 448
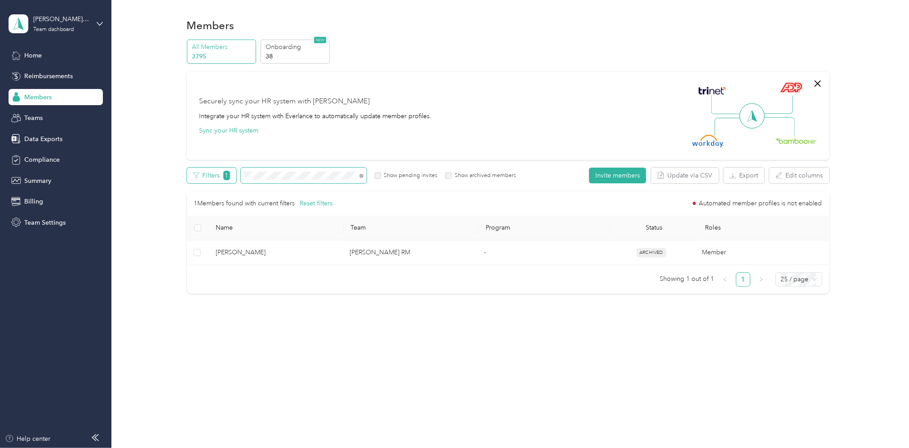
click at [207, 175] on div "Filters 1 Show pending invites Show archived members" at bounding box center [351, 176] width 329 height 16
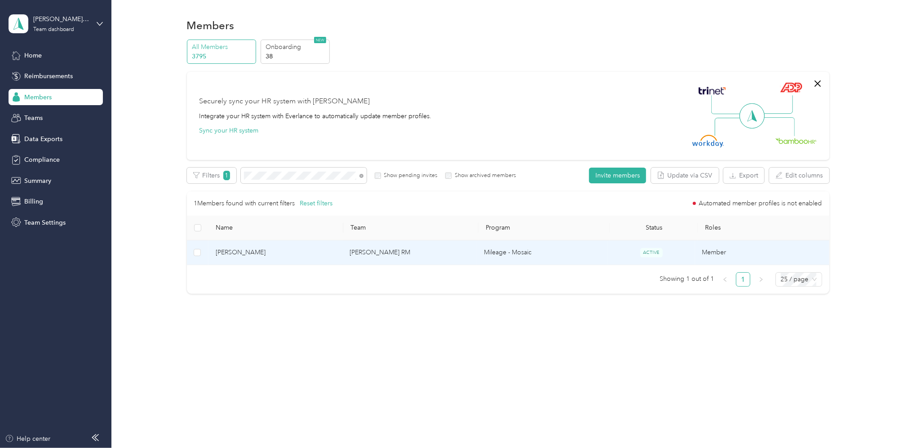
click at [380, 253] on td "[PERSON_NAME] RM" at bounding box center [410, 252] width 134 height 25
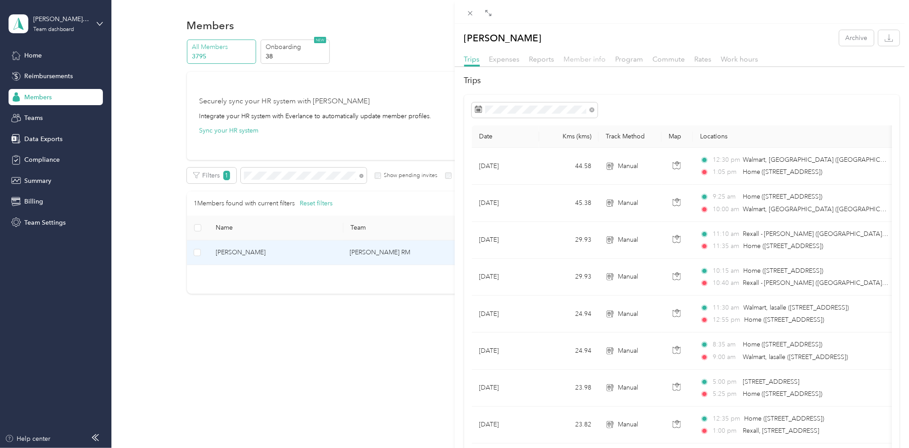
click at [592, 62] on span "Member info" at bounding box center [585, 59] width 42 height 9
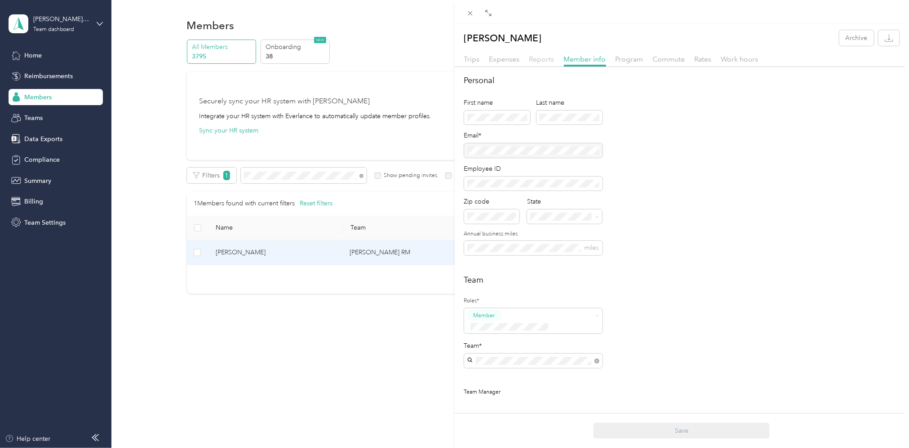
click at [540, 61] on span "Reports" at bounding box center [541, 59] width 25 height 9
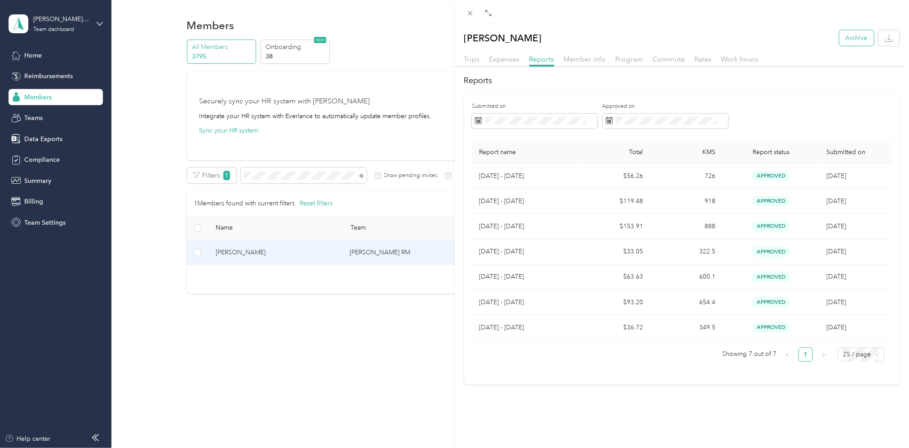
click at [840, 40] on button "Archive" at bounding box center [857, 38] width 35 height 16
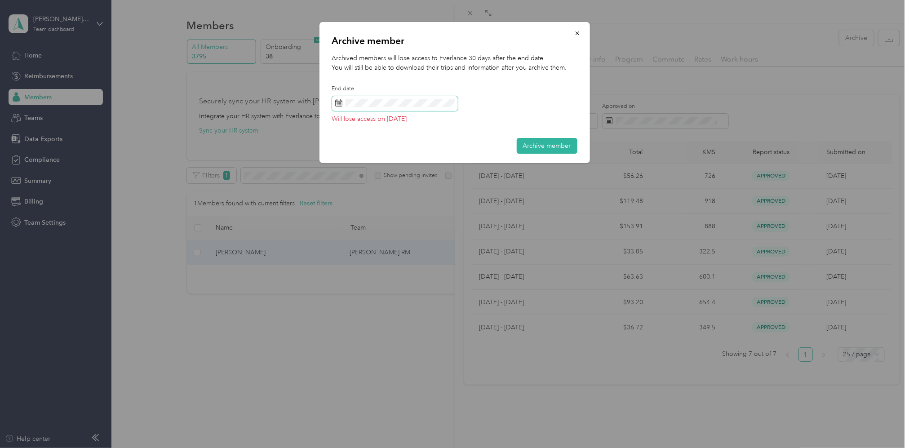
click at [382, 108] on span at bounding box center [395, 103] width 126 height 15
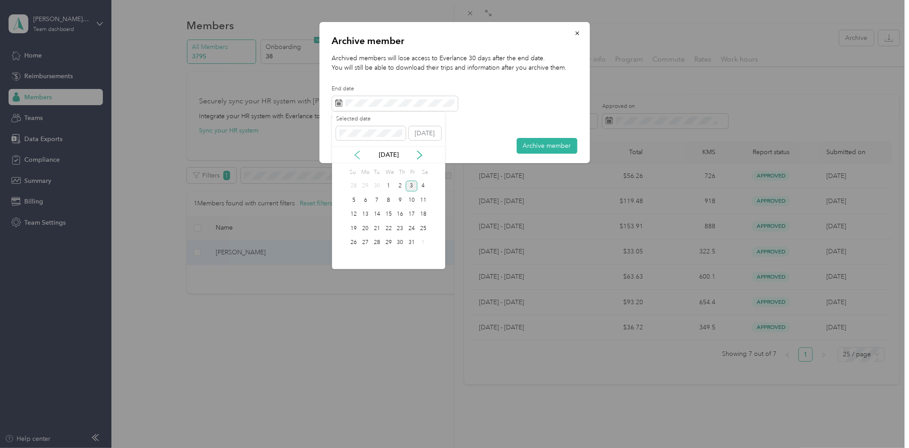
click at [355, 156] on icon at bounding box center [357, 155] width 9 height 9
click at [356, 156] on icon at bounding box center [357, 155] width 9 height 9
click at [412, 185] on div "1" at bounding box center [412, 186] width 12 height 11
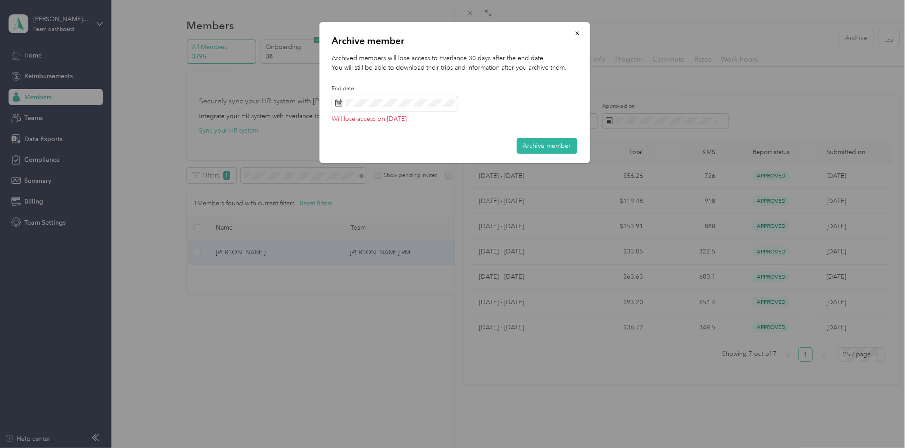
click at [552, 142] on button "Archive member" at bounding box center [547, 146] width 61 height 16
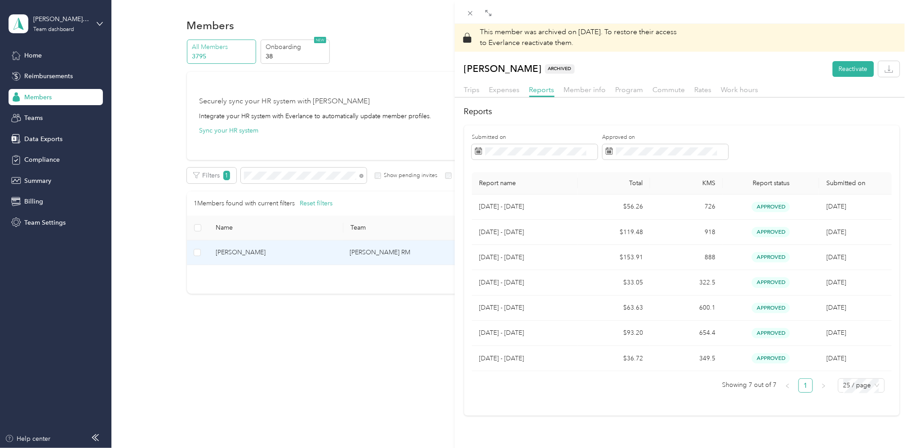
click at [293, 177] on div "This member was archived on [DATE] . To restore their access to Everlance react…" at bounding box center [454, 224] width 909 height 448
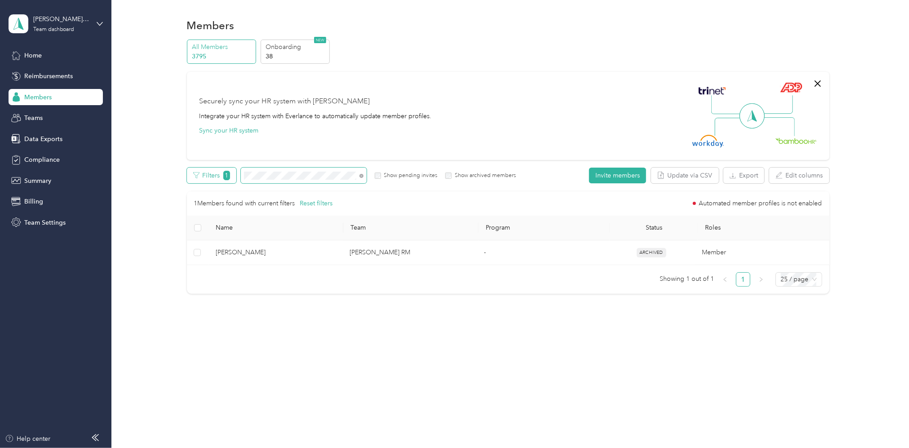
click at [210, 176] on div "Filters 1 Show pending invites Show archived members" at bounding box center [351, 176] width 329 height 16
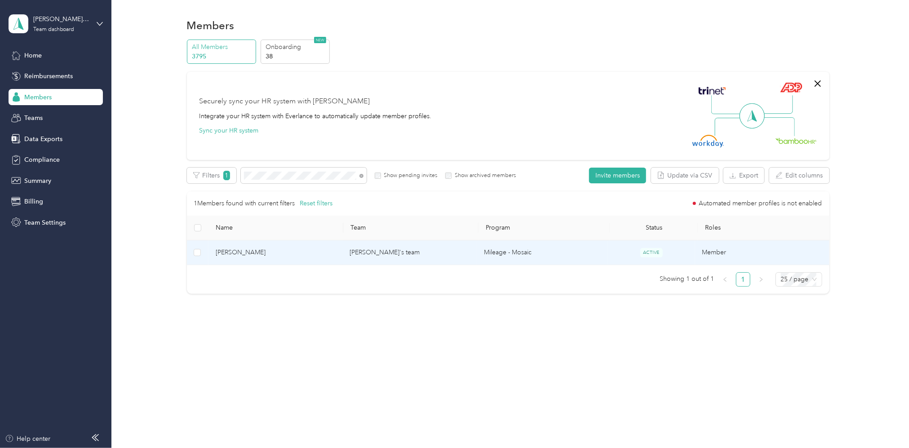
click at [357, 260] on td "[PERSON_NAME]'s team" at bounding box center [410, 252] width 134 height 25
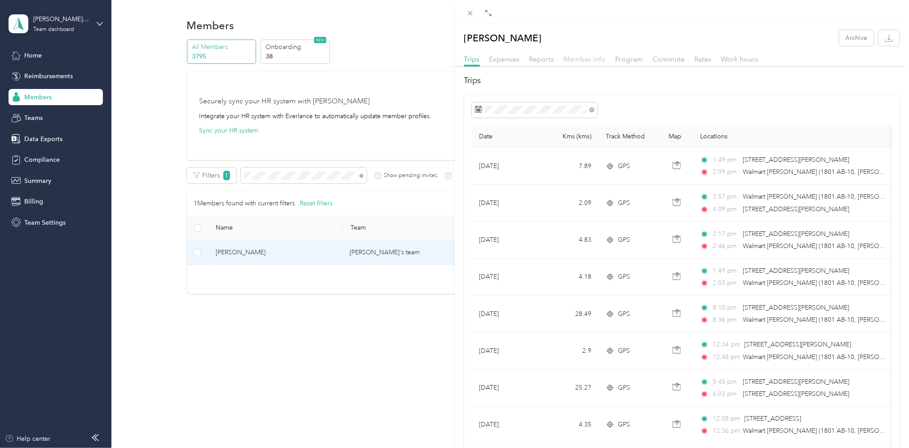
click at [593, 58] on span "Member info" at bounding box center [585, 59] width 42 height 9
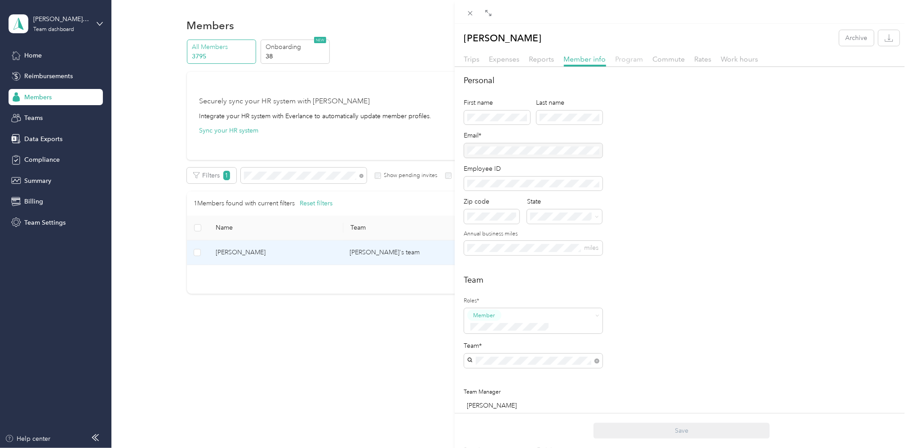
click at [626, 56] on span "Program" at bounding box center [630, 59] width 28 height 9
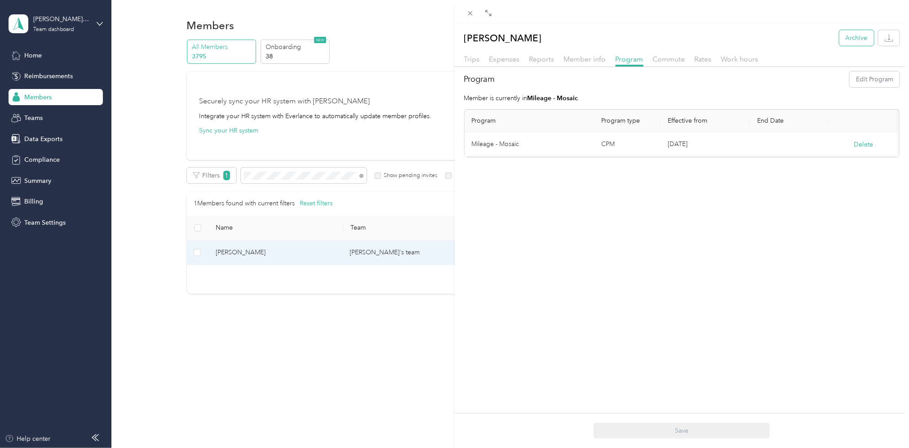
click at [840, 38] on button "Archive" at bounding box center [857, 38] width 35 height 16
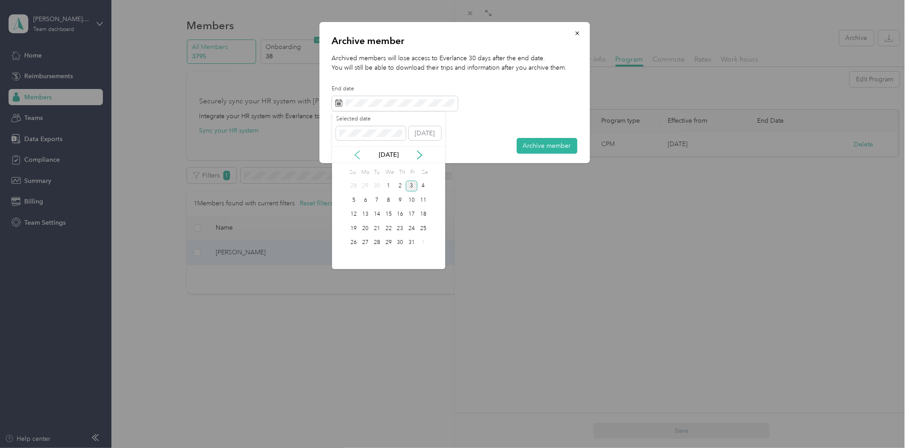
click at [357, 151] on icon at bounding box center [357, 155] width 9 height 9
click at [356, 151] on icon at bounding box center [357, 155] width 9 height 9
click at [413, 185] on div "1" at bounding box center [412, 186] width 12 height 11
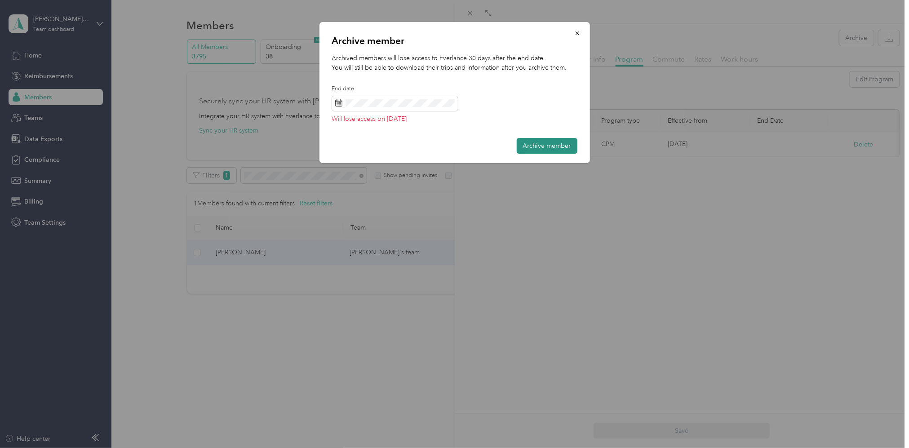
click at [532, 145] on button "Archive member" at bounding box center [547, 146] width 61 height 16
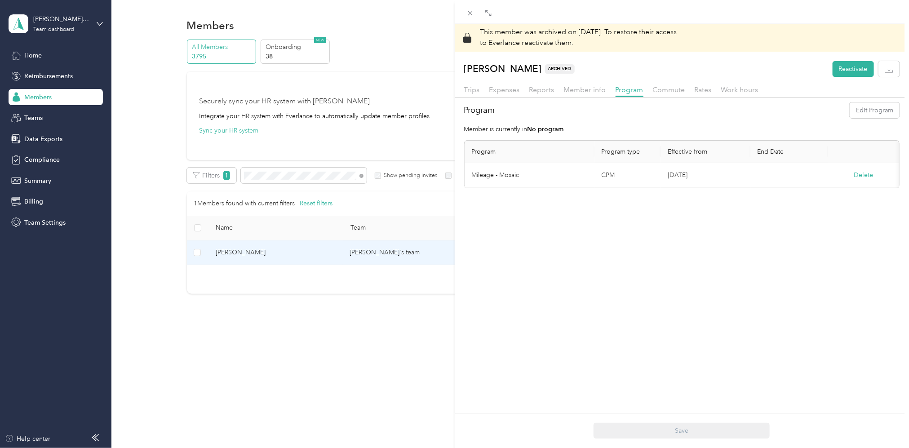
click at [290, 174] on div "This member was archived on [DATE] . To restore their access to Everlance react…" at bounding box center [454, 224] width 909 height 448
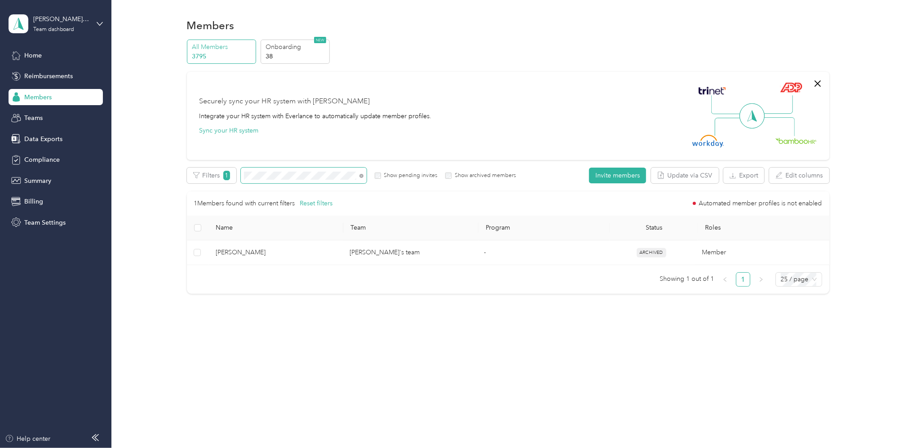
click at [229, 179] on div "Filters 1 Show pending invites Show archived members" at bounding box center [351, 176] width 329 height 16
click at [196, 178] on div "Filters 1 Show pending invites Show archived members" at bounding box center [351, 176] width 329 height 16
